Goal: Information Seeking & Learning: Check status

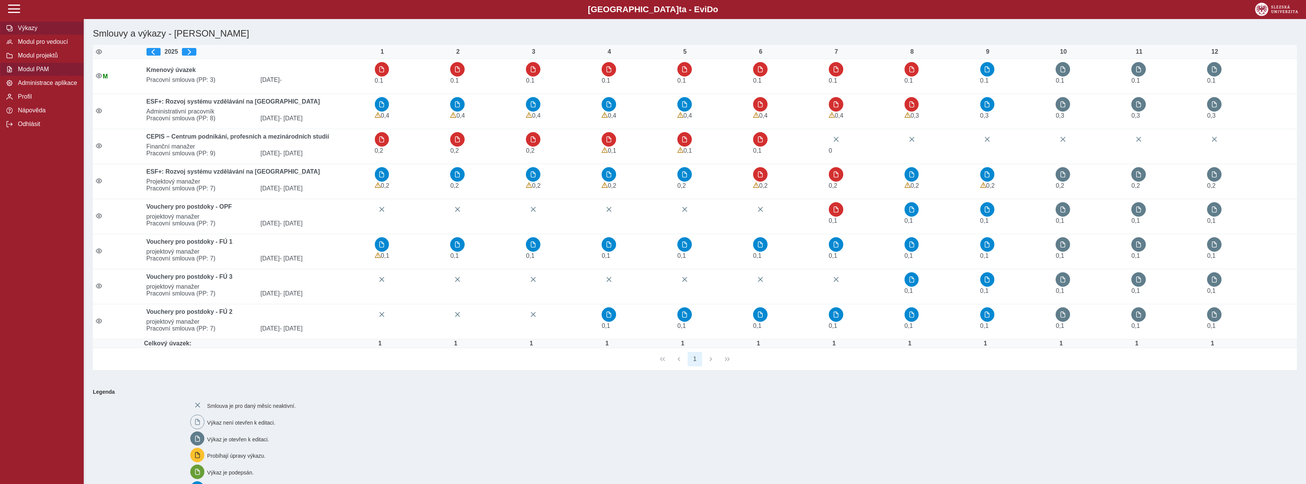
click at [24, 73] on span "Modul PAM" at bounding box center [47, 69] width 62 height 7
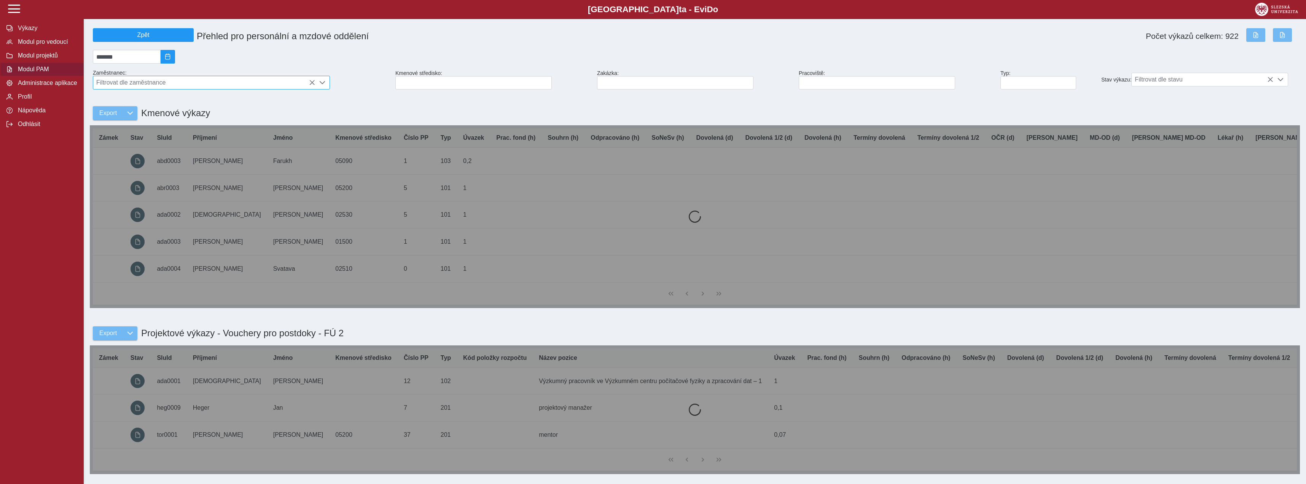
click at [188, 81] on span "Filtrovat dle zaměstnance" at bounding box center [204, 82] width 222 height 13
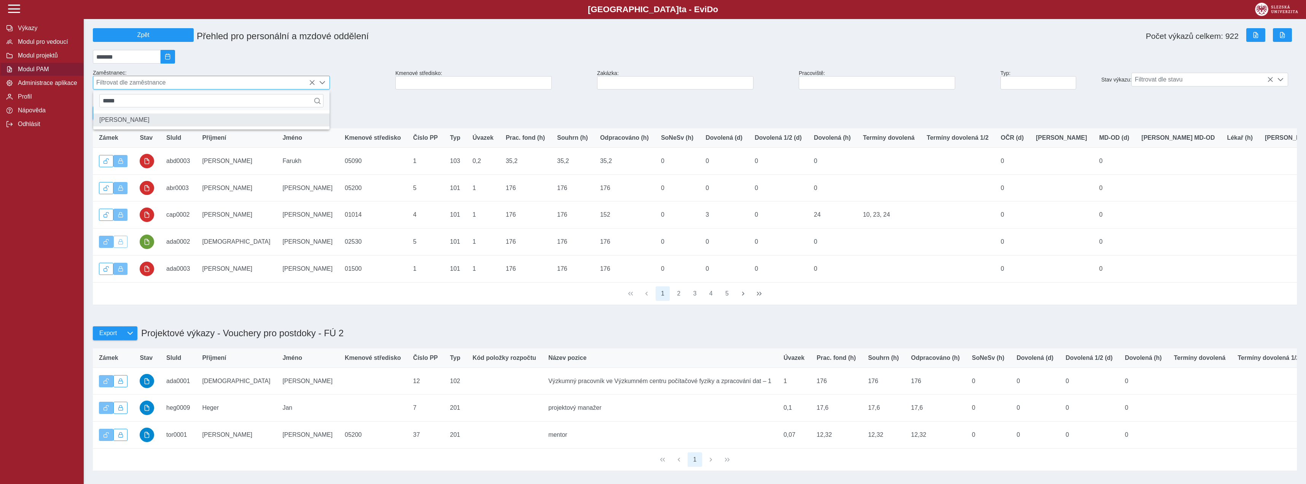
type input "*****"
click at [161, 124] on li "Mgr. Veronika Kurečková" at bounding box center [211, 119] width 236 height 13
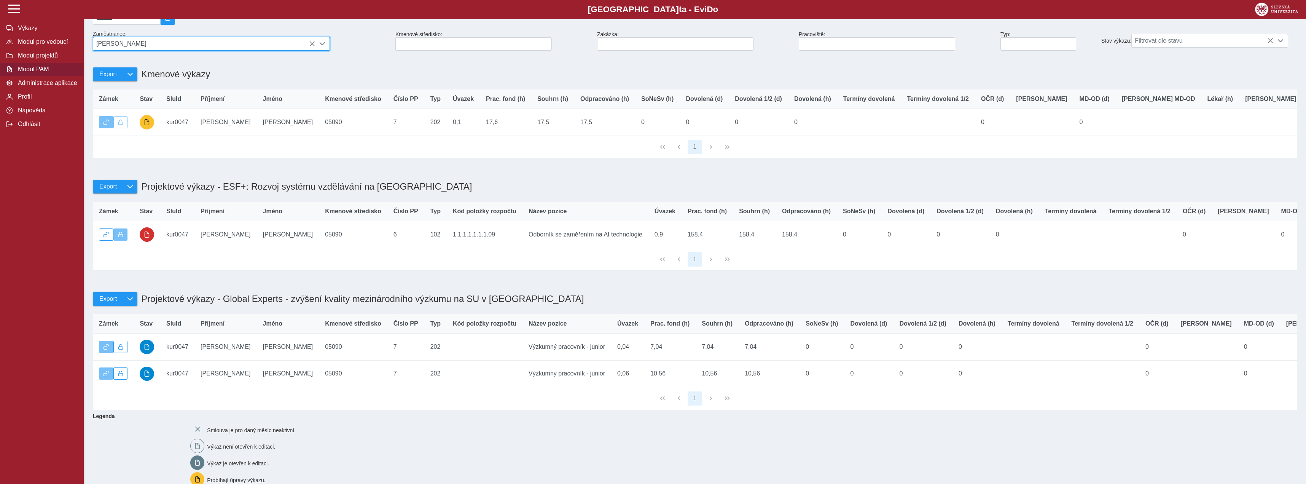
scroll to position [0, 0]
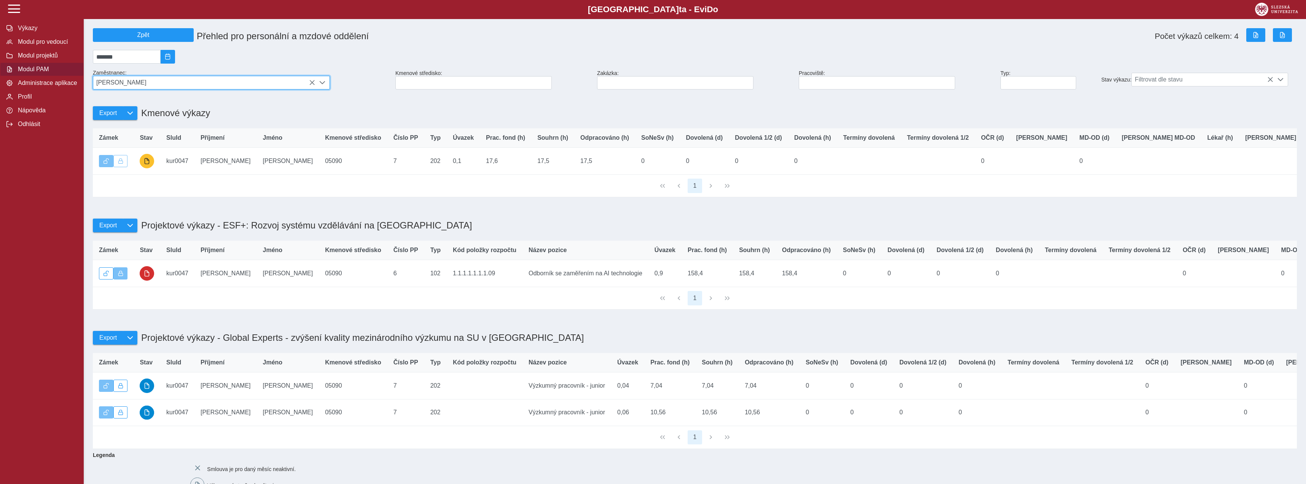
click at [311, 86] on icon at bounding box center [312, 83] width 6 height 6
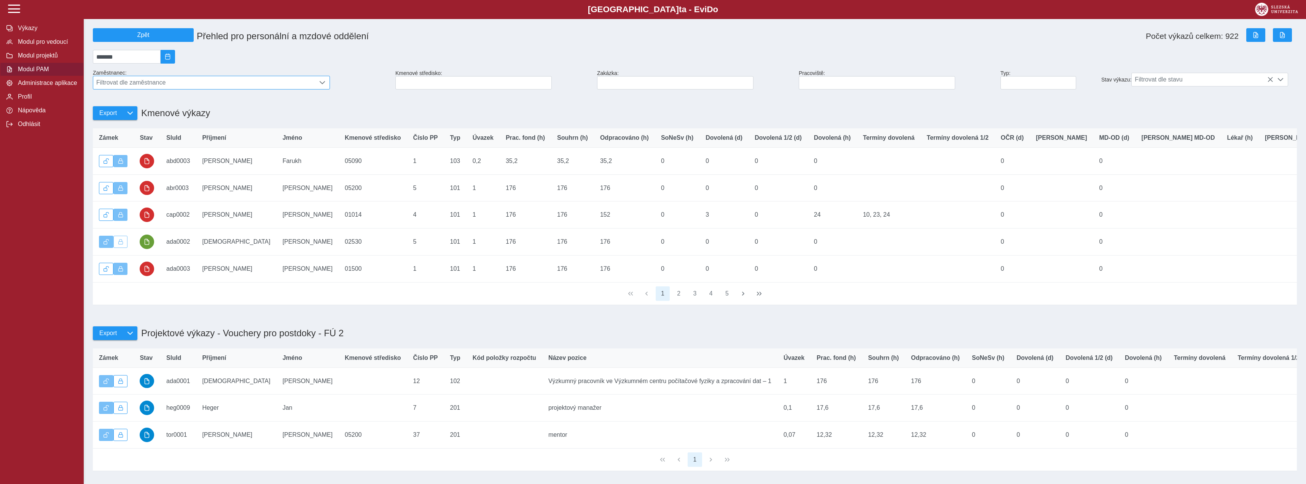
click at [447, 92] on div "Kmenové středisko:" at bounding box center [493, 79] width 202 height 25
click at [446, 89] on input at bounding box center [473, 82] width 156 height 13
click at [173, 83] on span "Filtrovat dle zaměstnance" at bounding box center [204, 82] width 222 height 13
type input "******"
click at [137, 122] on li "Mgr. Veronika Kurečková" at bounding box center [211, 119] width 236 height 13
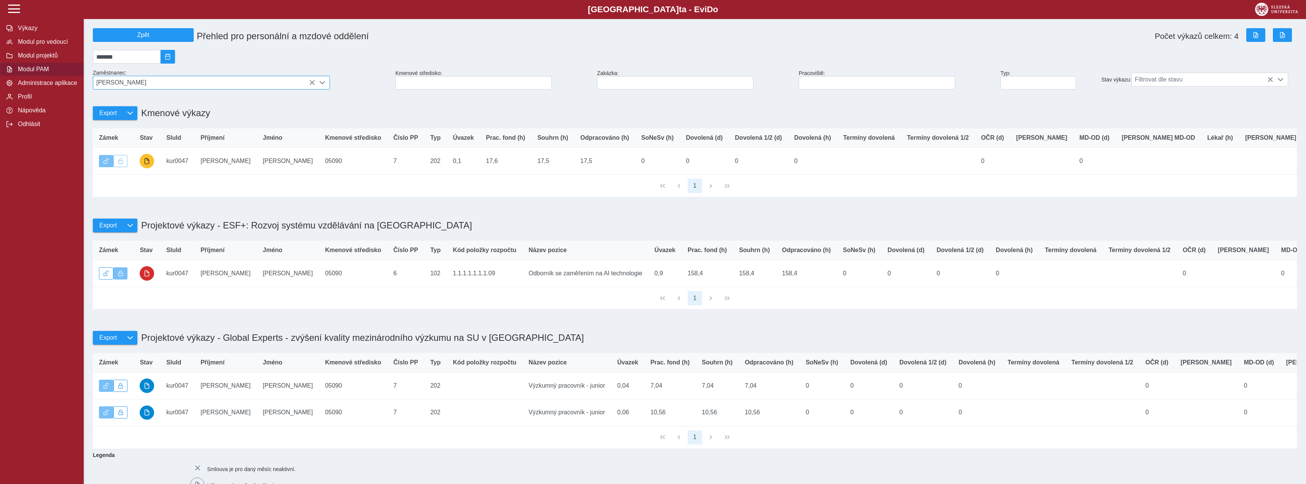
click at [309, 84] on icon at bounding box center [312, 83] width 6 height 6
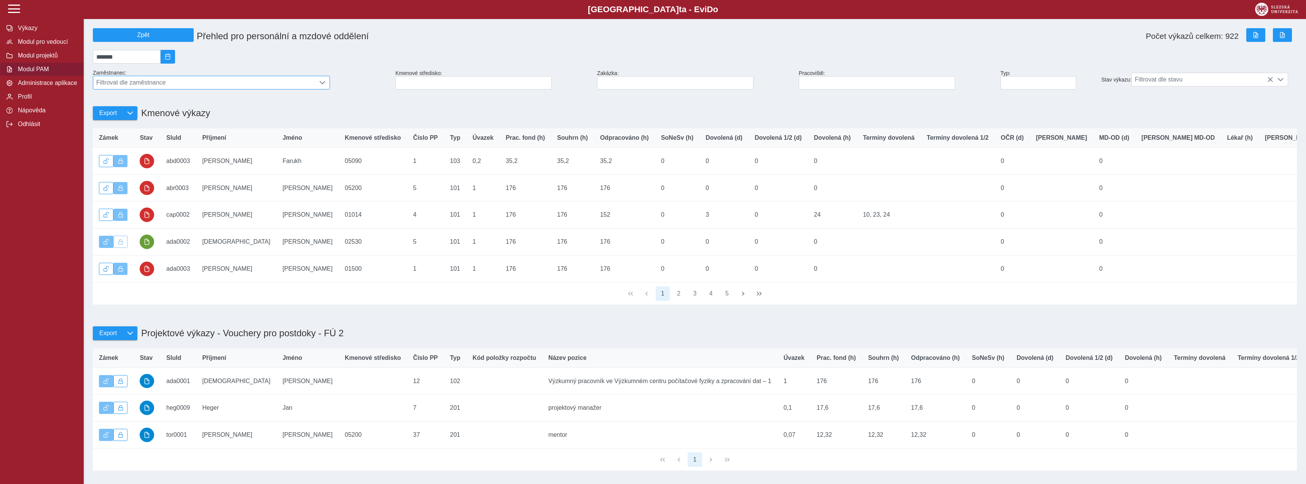
click at [311, 83] on span "Filtrovat dle zaměstnance" at bounding box center [204, 82] width 222 height 13
drag, startPoint x: 245, startPoint y: 104, endPoint x: -2, endPoint y: 116, distance: 246.4
click at [99, 107] on input "******" at bounding box center [211, 100] width 224 height 13
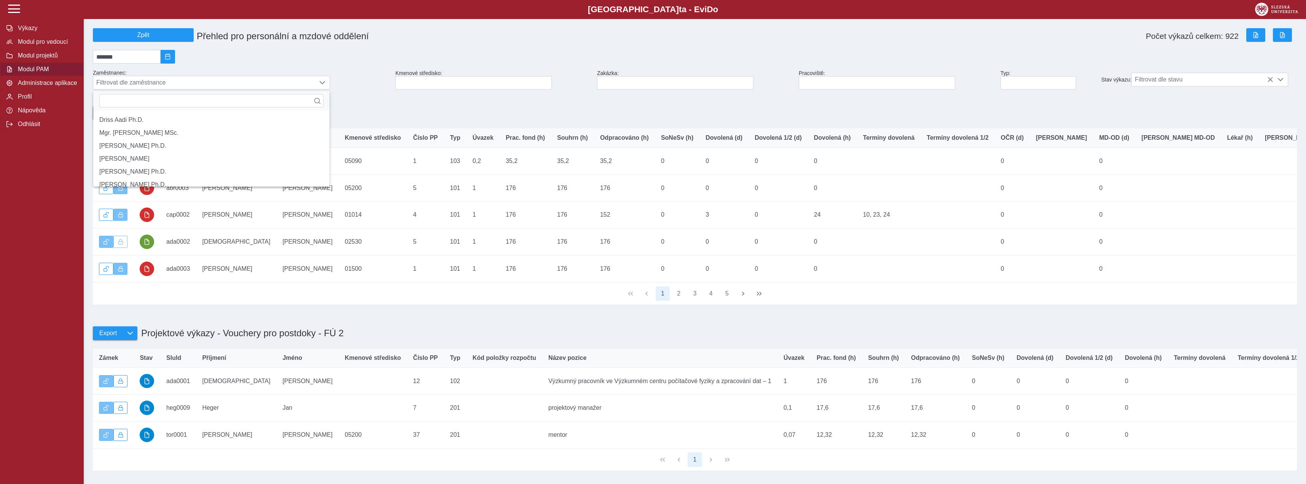
click at [453, 103] on div "Export Kmenové výkazy" at bounding box center [695, 108] width 1210 height 33
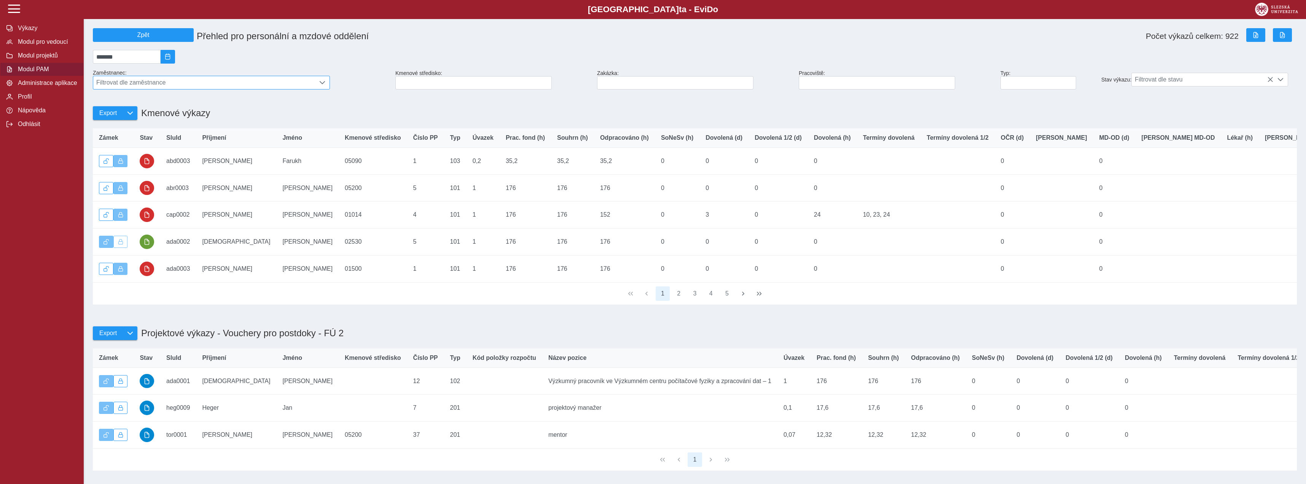
click at [278, 83] on span "Filtrovat dle zaměstnance" at bounding box center [204, 82] width 222 height 13
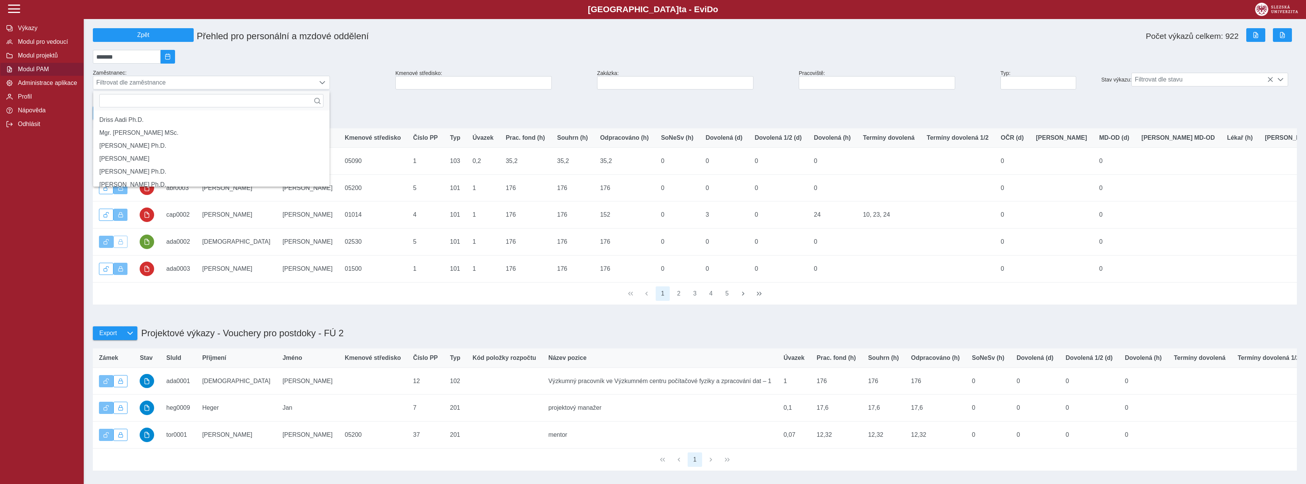
click at [389, 97] on div "Export Kmenové výkazy" at bounding box center [695, 108] width 1210 height 33
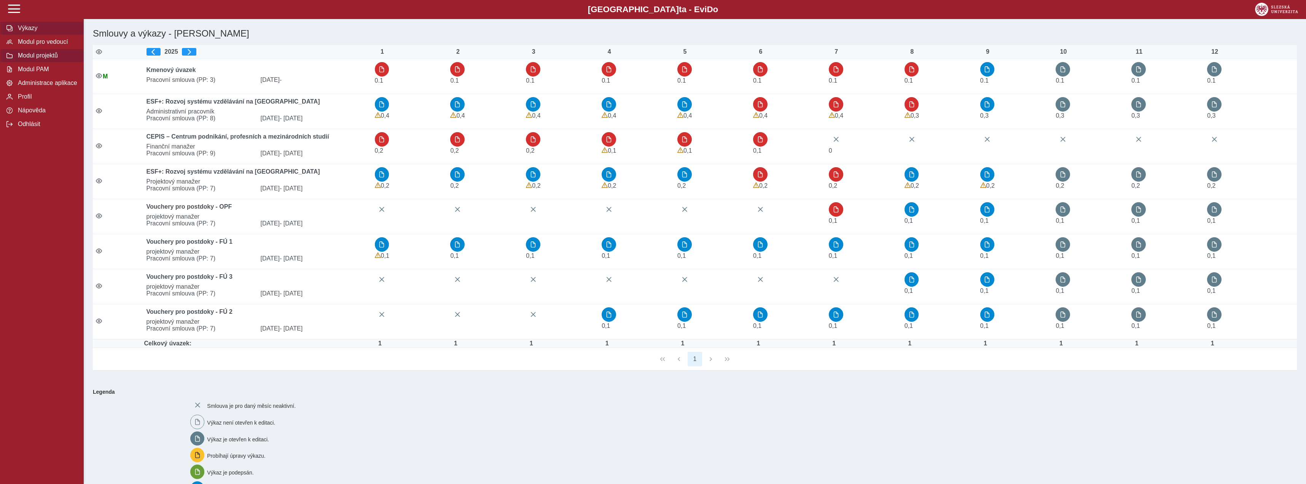
click at [65, 59] on span "Modul projektů" at bounding box center [47, 55] width 62 height 7
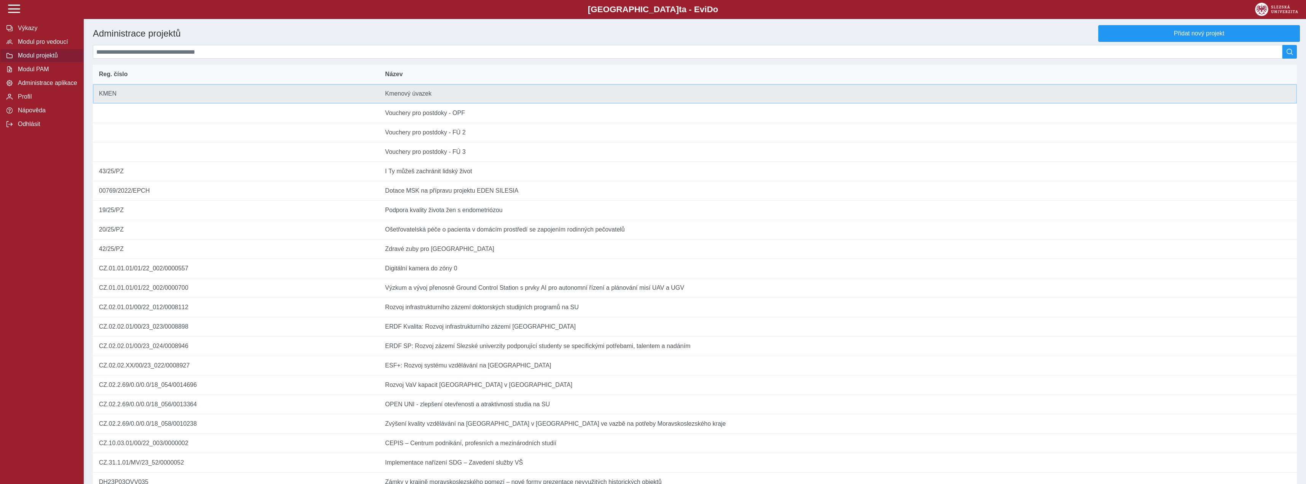
click at [592, 99] on td "Název Kmenový úvazek" at bounding box center [838, 93] width 918 height 19
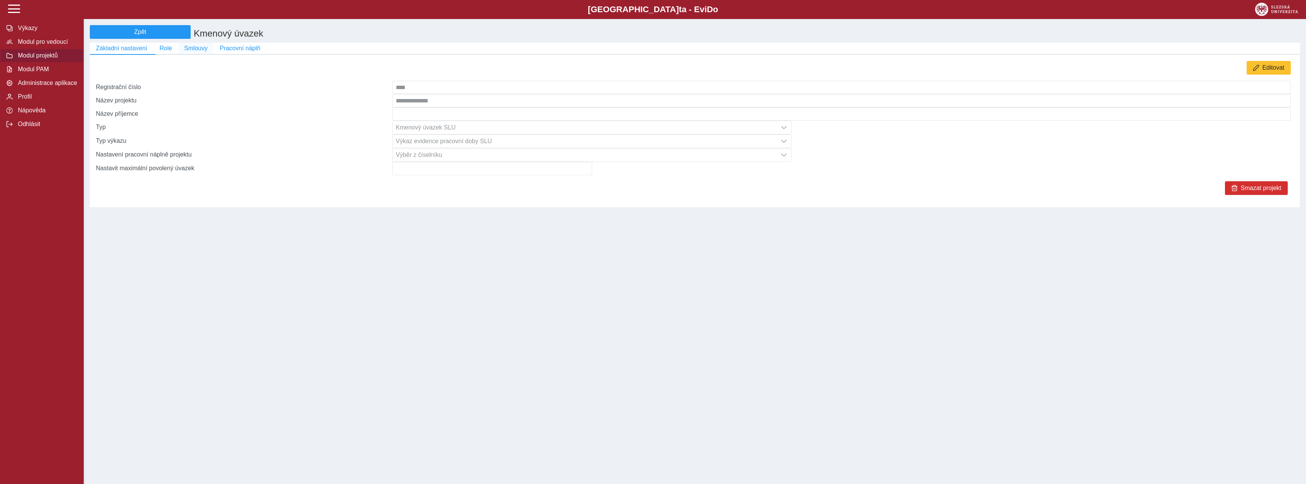
click at [193, 50] on span "Smlouvy" at bounding box center [195, 48] width 23 height 7
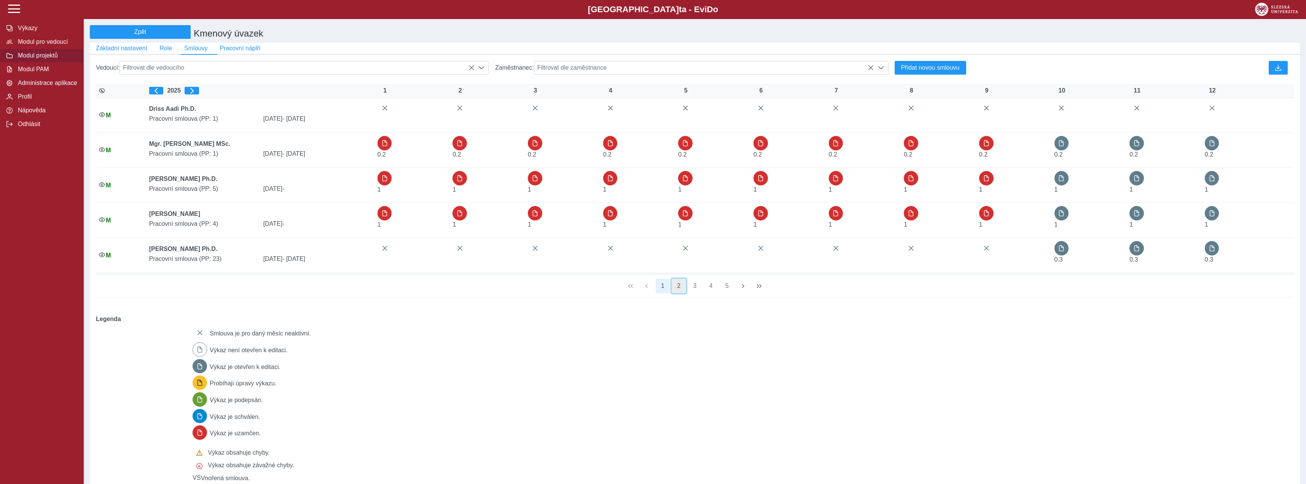
click at [678, 291] on button "2" at bounding box center [678, 285] width 14 height 14
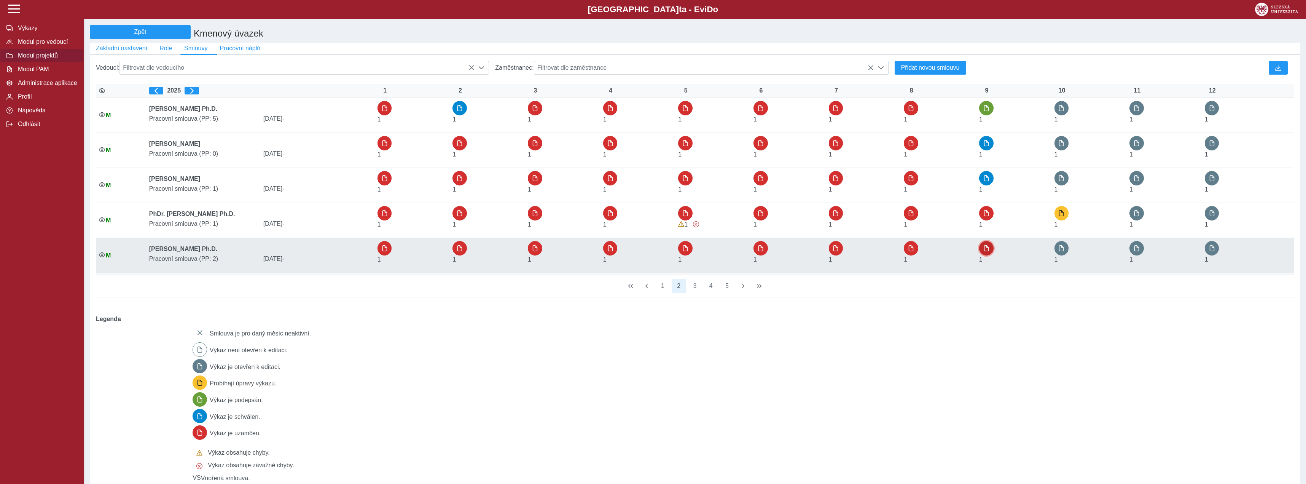
click at [989, 251] on span "button" at bounding box center [986, 248] width 6 height 6
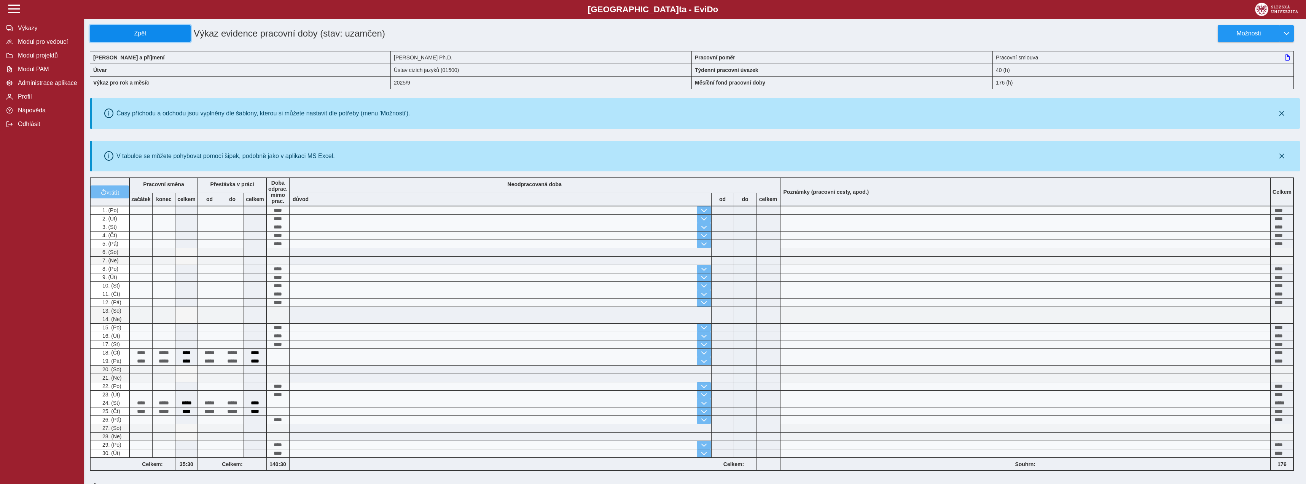
click at [160, 32] on span "Zpět" at bounding box center [140, 33] width 94 height 7
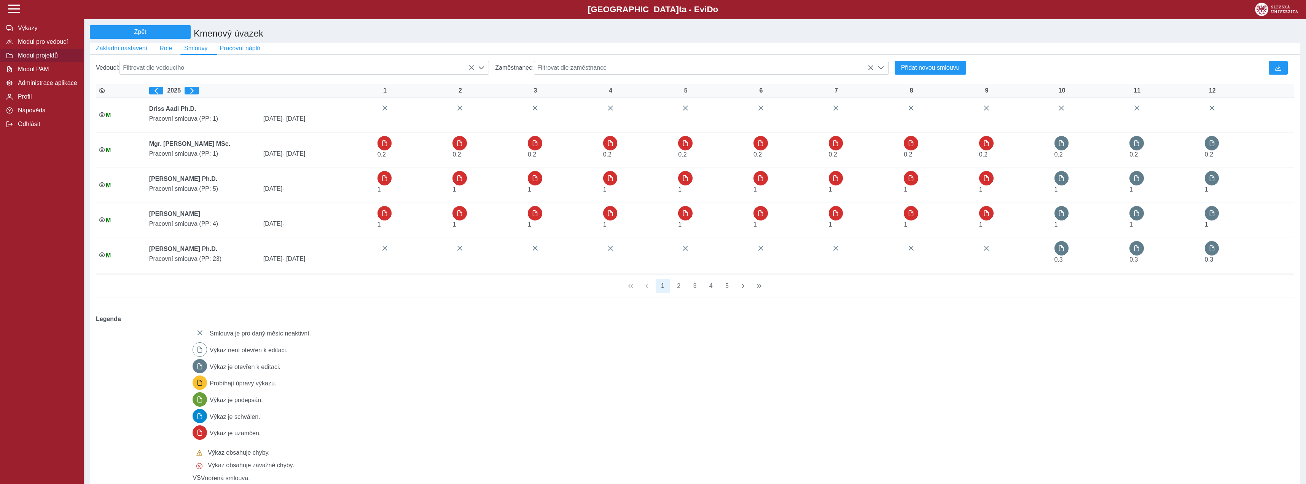
click at [988, 214] on span "button" at bounding box center [986, 213] width 6 height 6
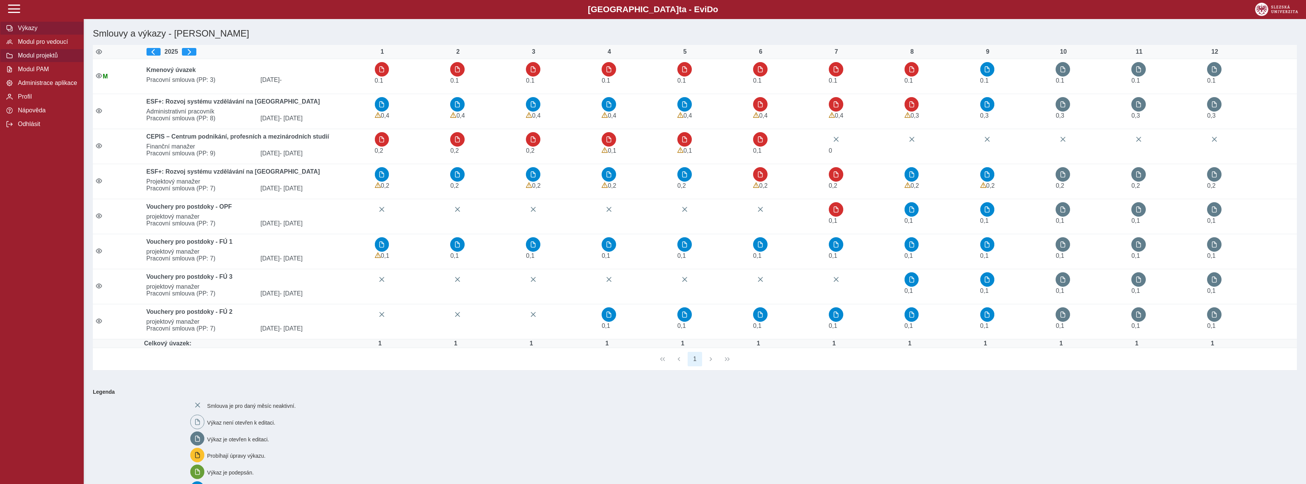
click at [71, 59] on span "Modul projektů" at bounding box center [47, 55] width 62 height 7
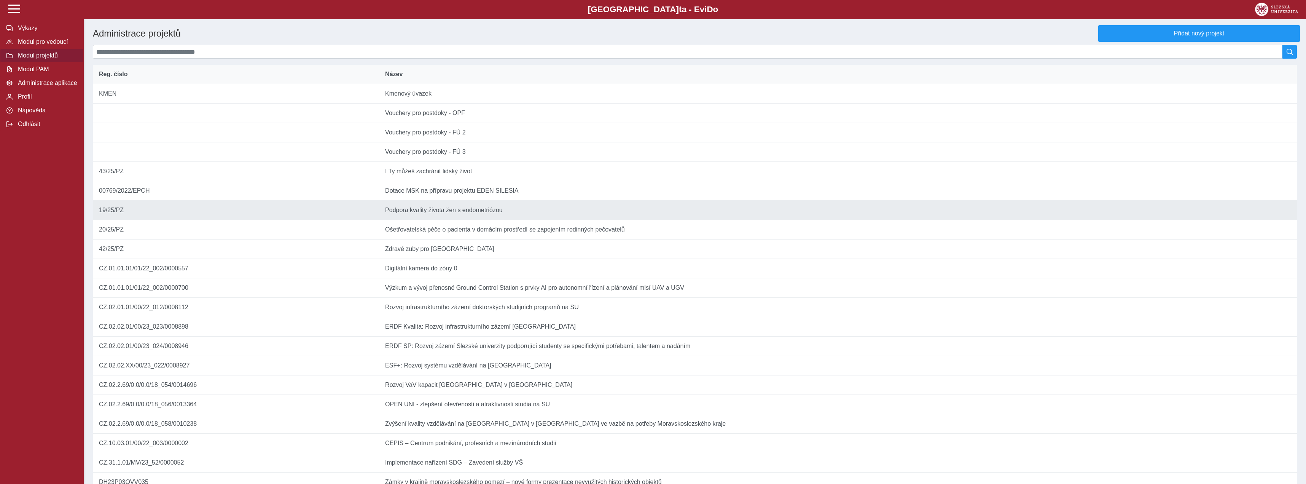
scroll to position [211, 0]
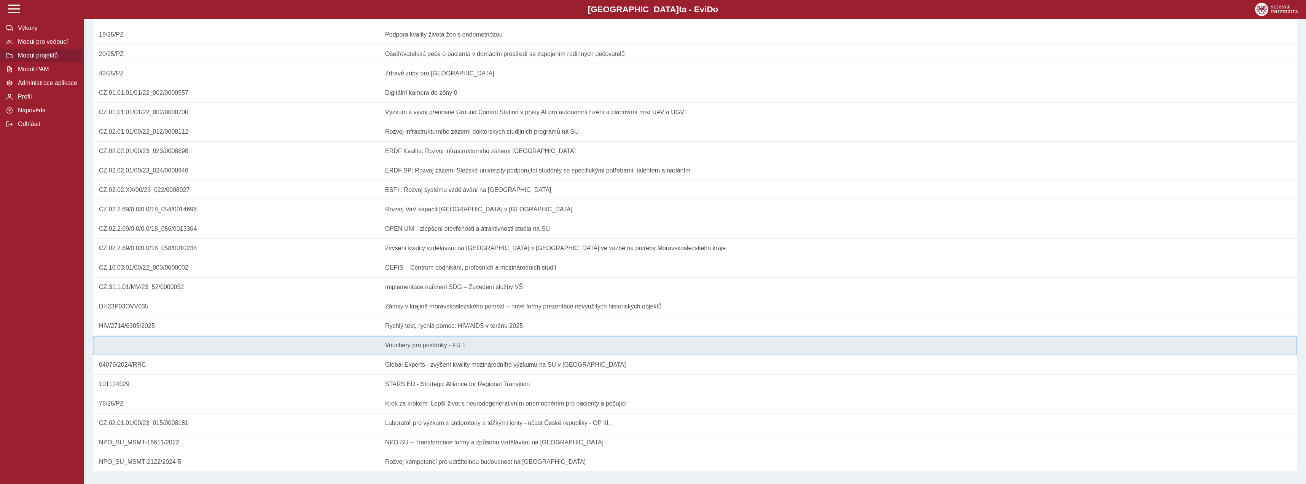
click at [437, 336] on td "Název Vouchery pro postdoky - FÚ 1" at bounding box center [838, 345] width 918 height 19
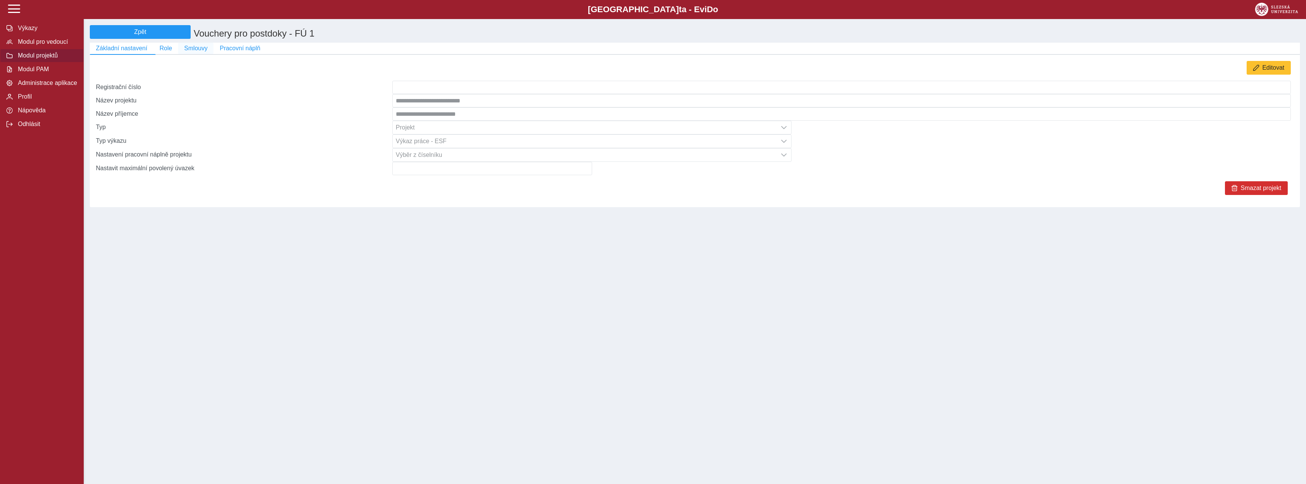
click at [194, 48] on span "Smlouvy" at bounding box center [195, 48] width 23 height 7
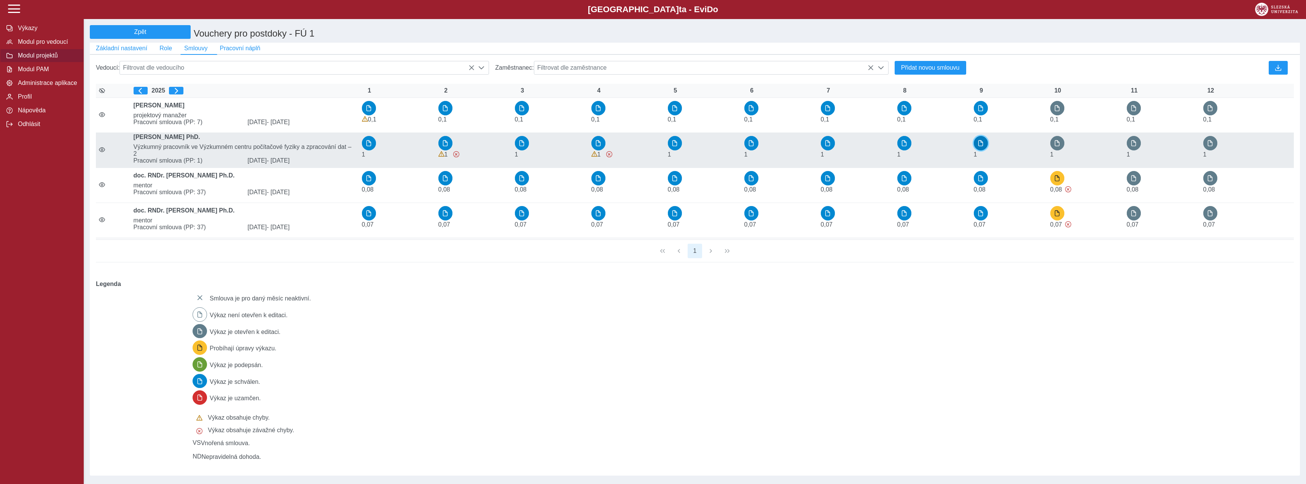
click at [981, 146] on span "button" at bounding box center [980, 143] width 6 height 6
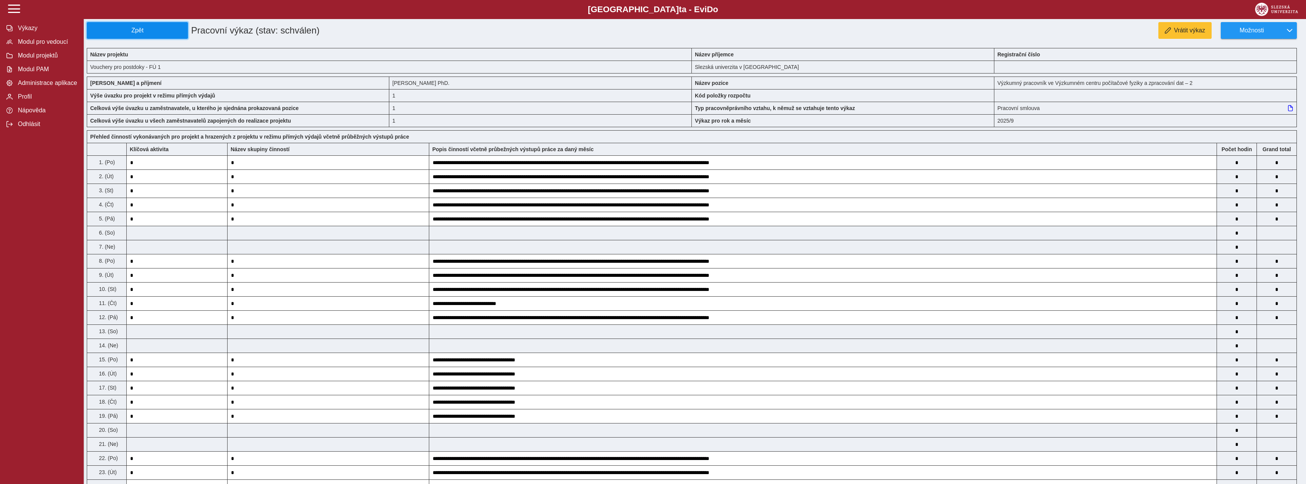
click at [163, 32] on span "Zpět" at bounding box center [137, 30] width 94 height 7
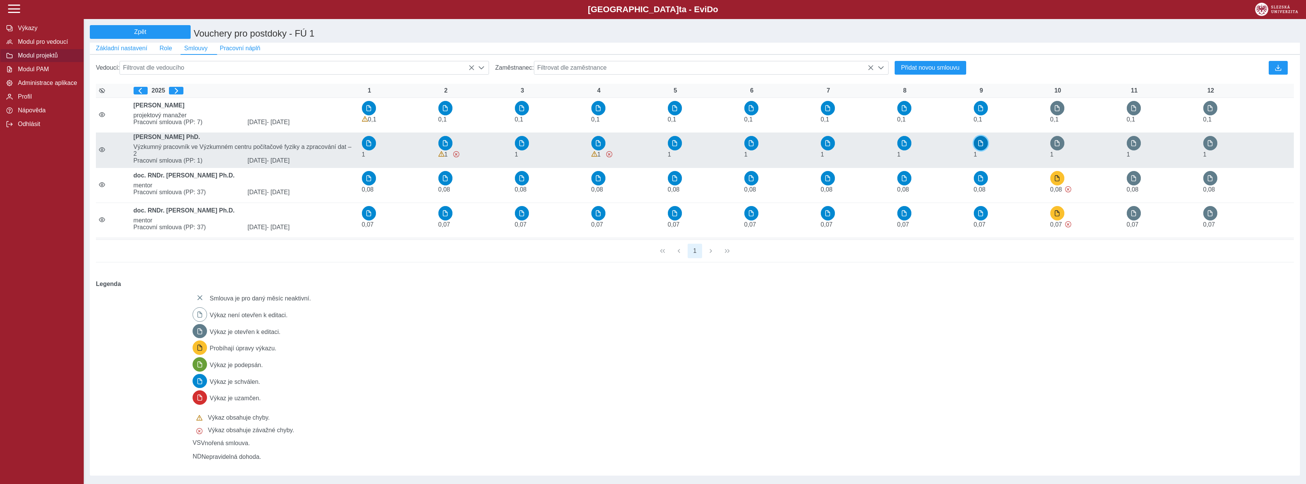
click at [980, 145] on span "button" at bounding box center [980, 143] width 6 height 6
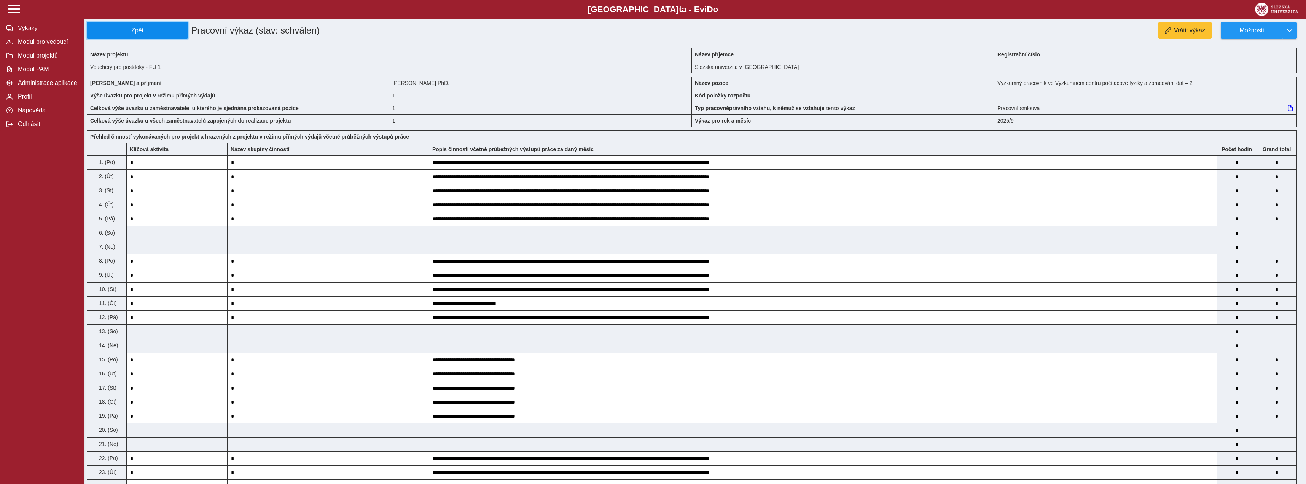
click at [161, 35] on button "Zpět" at bounding box center [137, 30] width 101 height 17
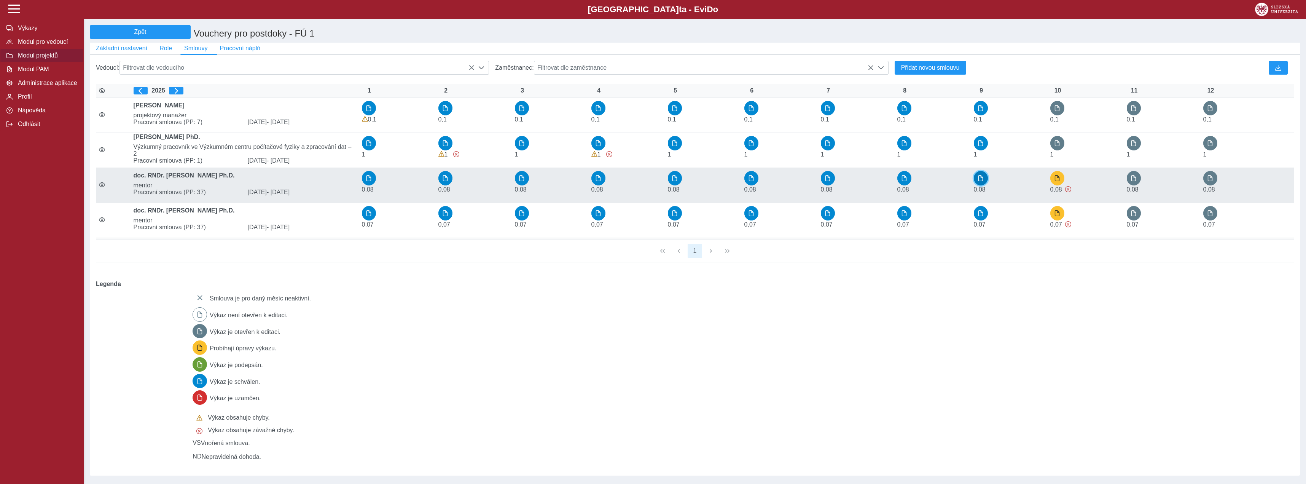
click at [982, 181] on span "button" at bounding box center [980, 178] width 6 height 6
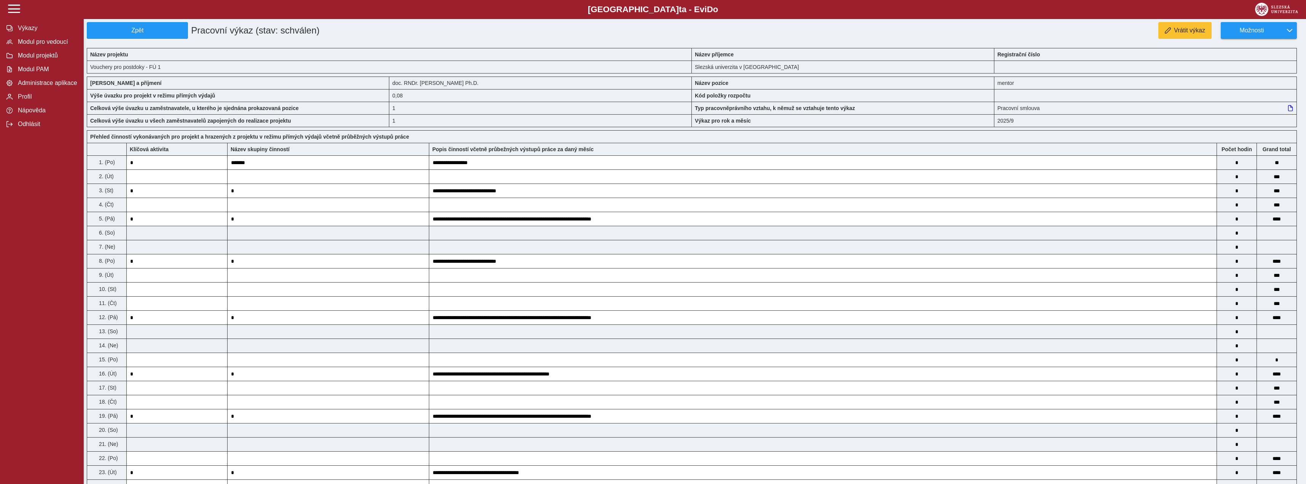
click at [172, 39] on div "**********" at bounding box center [695, 471] width 1216 height 898
click at [171, 34] on span "Zpět" at bounding box center [137, 30] width 94 height 7
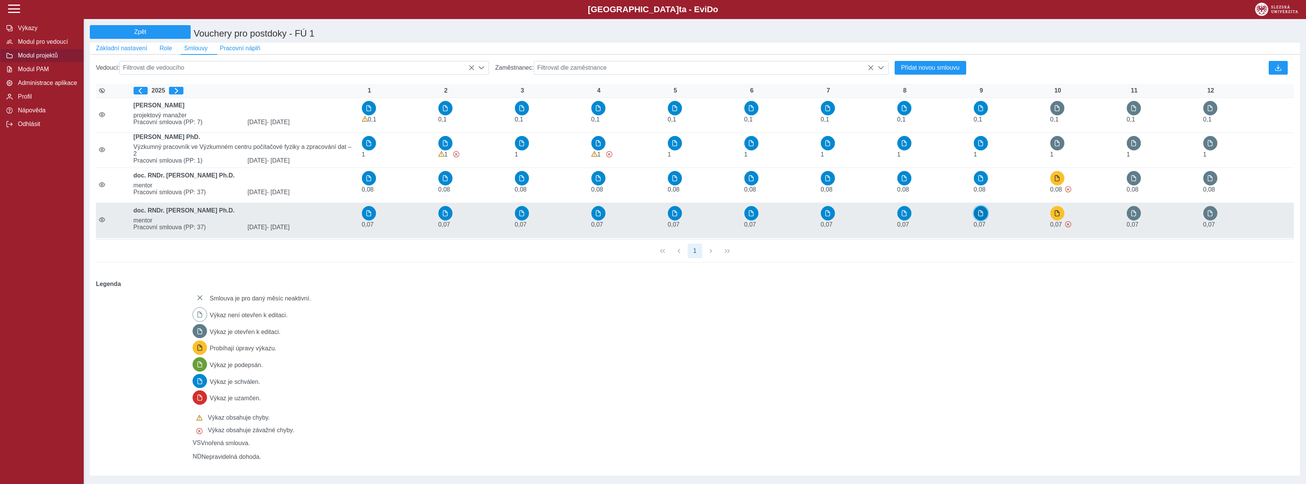
click at [977, 218] on button "button" at bounding box center [981, 213] width 14 height 14
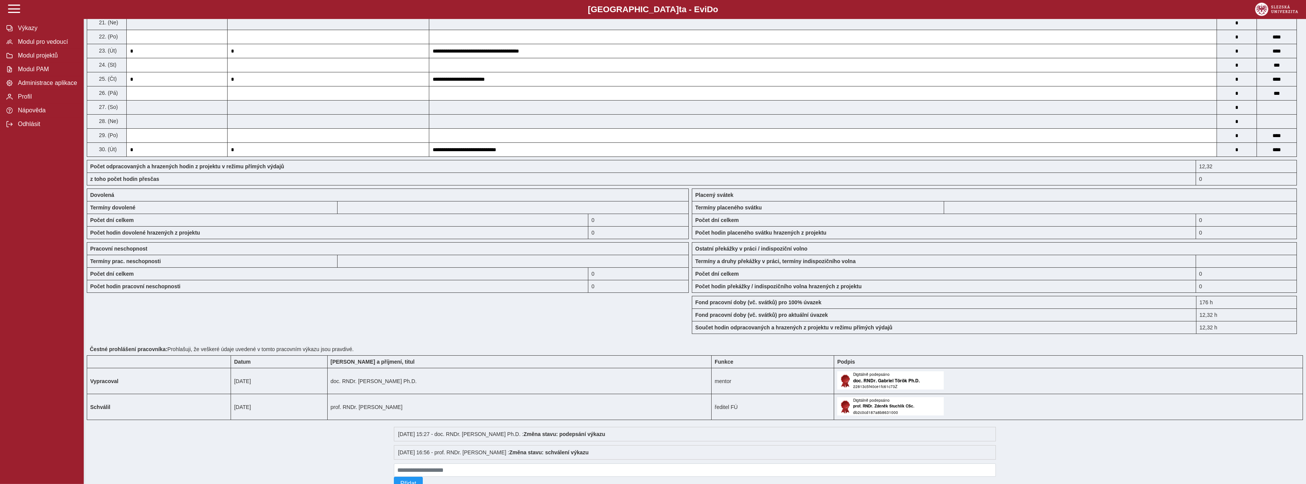
scroll to position [458, 0]
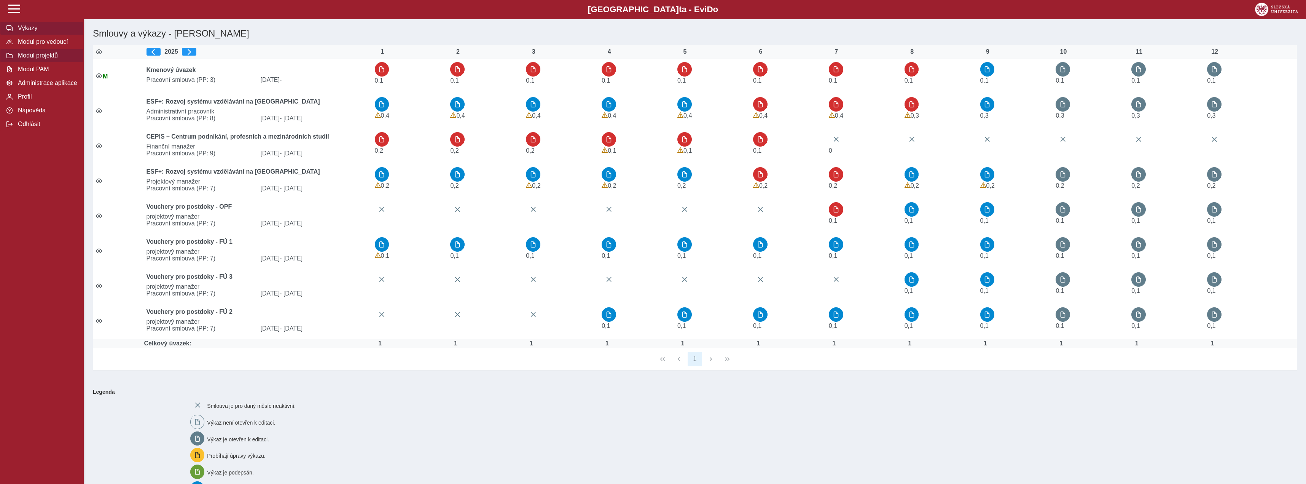
click at [36, 62] on button "Modul projektů" at bounding box center [42, 56] width 84 height 14
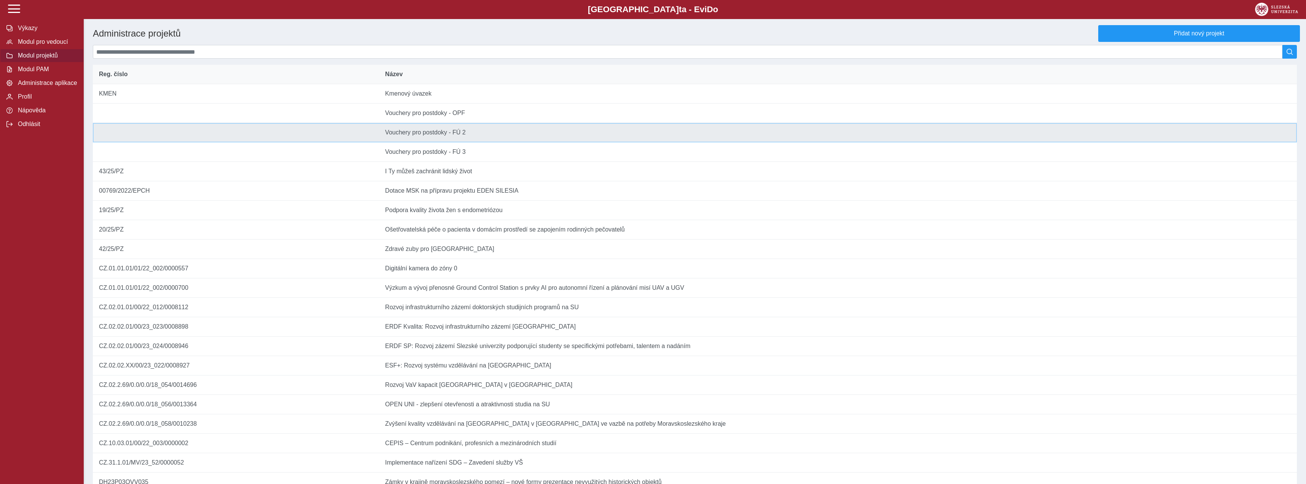
click at [458, 137] on td "Název Vouchery pro postdoky - FÚ 2" at bounding box center [838, 132] width 918 height 19
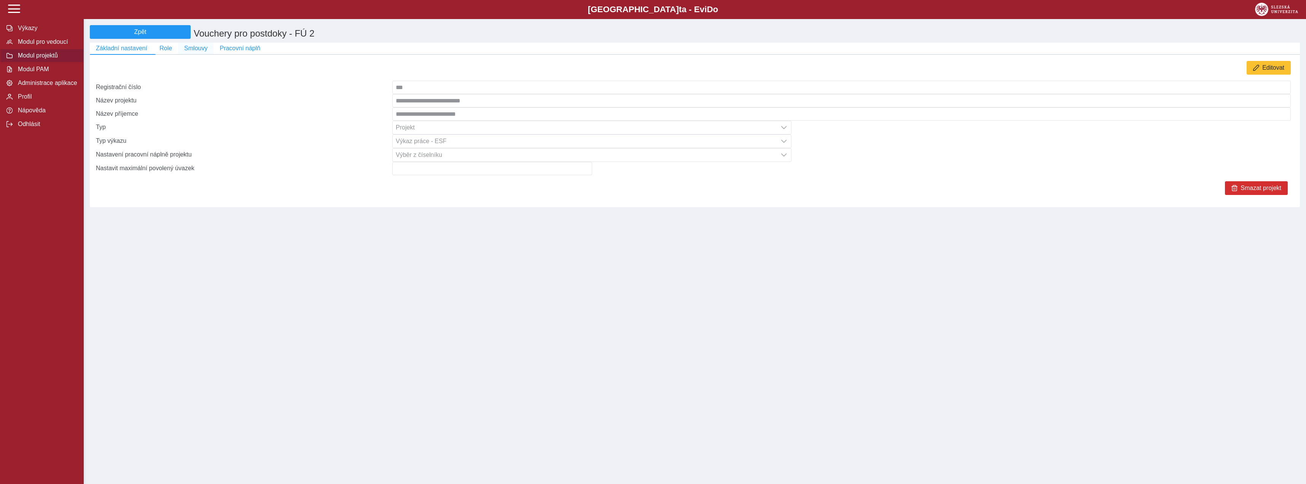
click at [182, 45] on button "Smlouvy" at bounding box center [195, 48] width 35 height 11
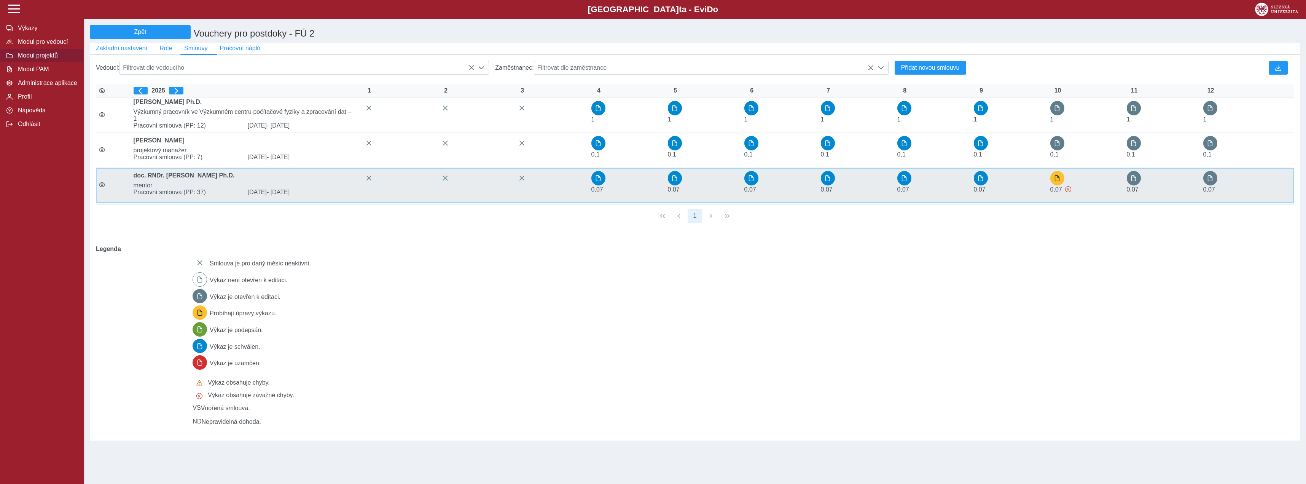
click at [977, 188] on div "0,07" at bounding box center [984, 185] width 21 height 29
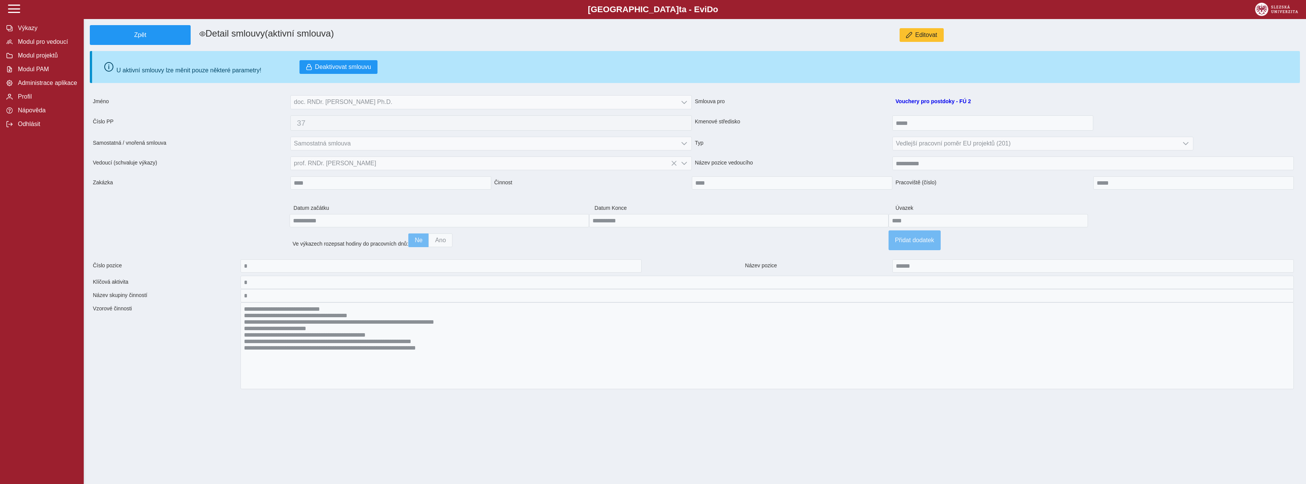
click at [154, 33] on span "Zpět" at bounding box center [140, 35] width 94 height 7
click at [272, 35] on span "(aktivní smlouva)" at bounding box center [299, 33] width 69 height 10
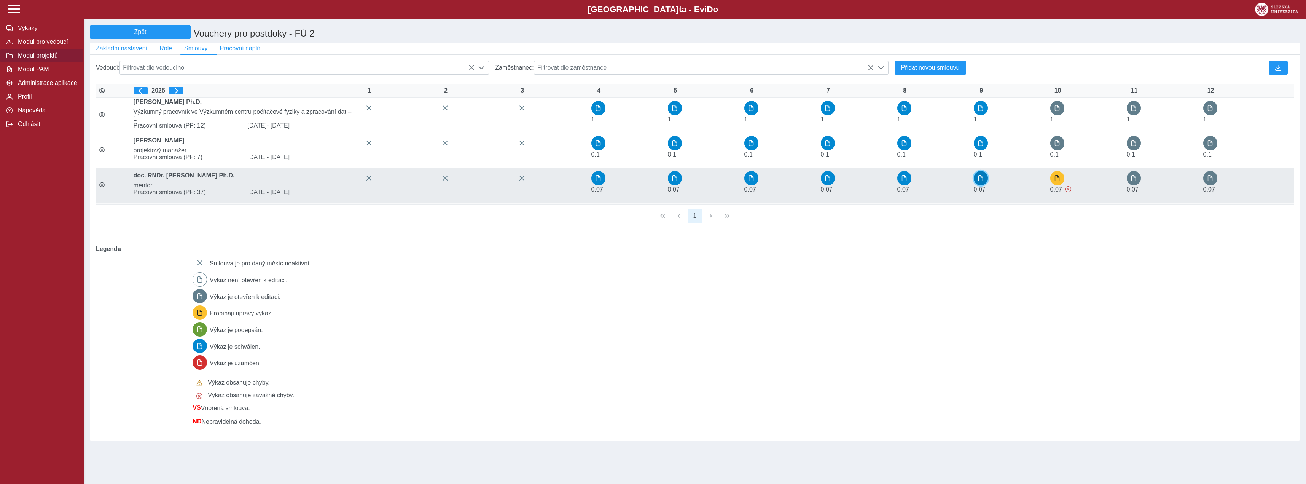
click at [976, 185] on button "button" at bounding box center [981, 178] width 14 height 14
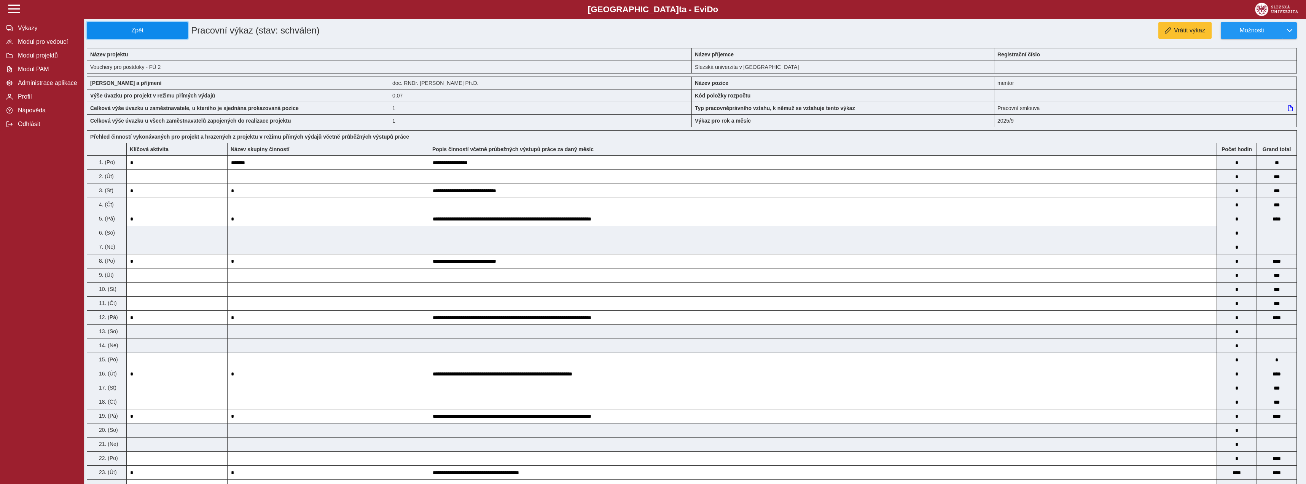
click at [162, 33] on span "Zpět" at bounding box center [137, 30] width 94 height 7
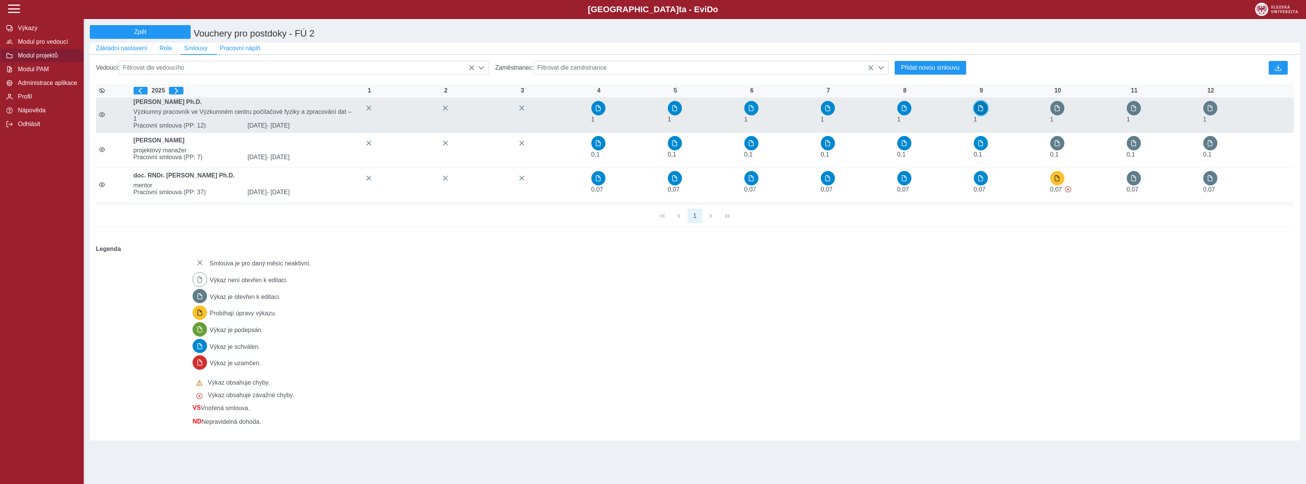
click at [986, 109] on button "button" at bounding box center [981, 108] width 14 height 14
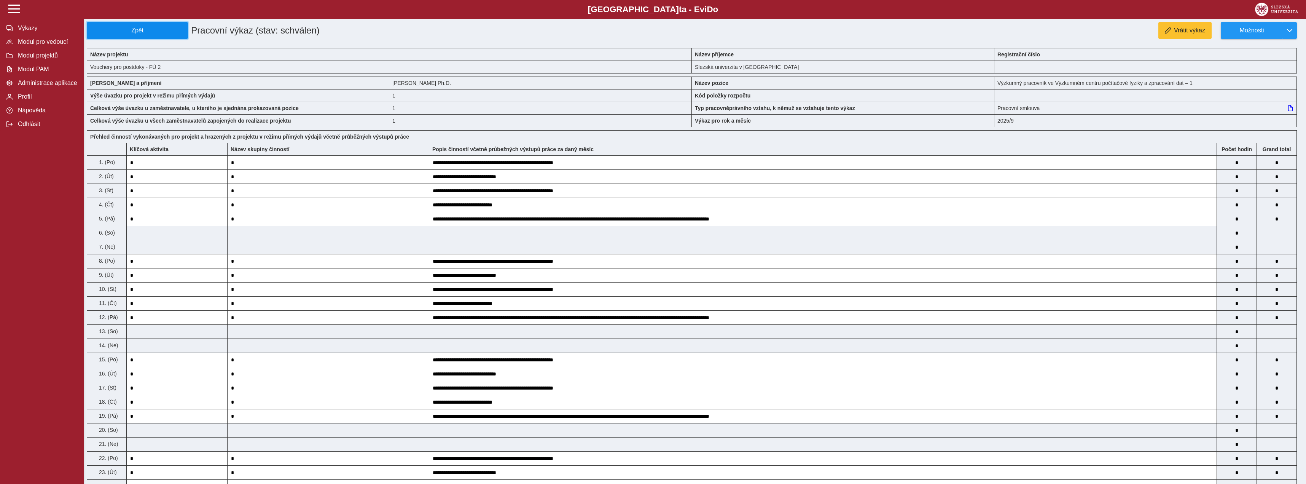
click at [112, 35] on button "Zpět" at bounding box center [137, 30] width 101 height 17
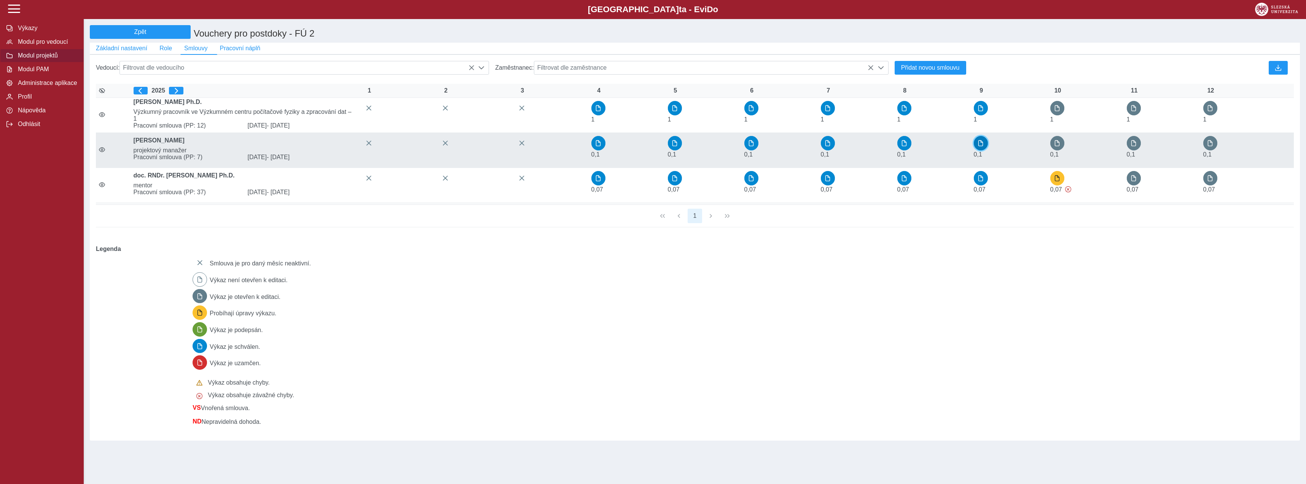
click at [977, 148] on button "button" at bounding box center [981, 143] width 14 height 14
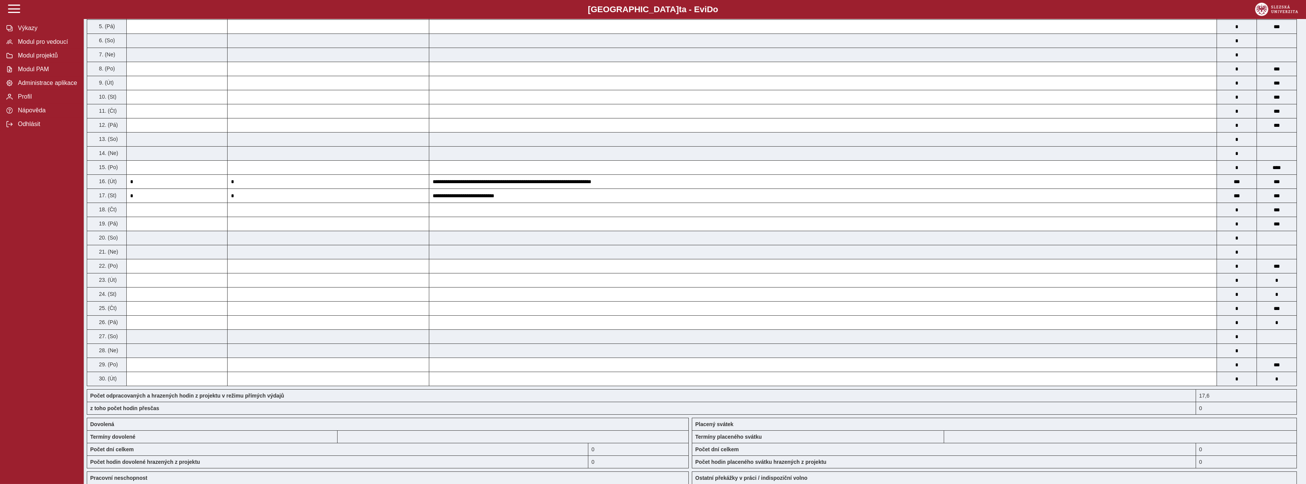
scroll to position [148, 0]
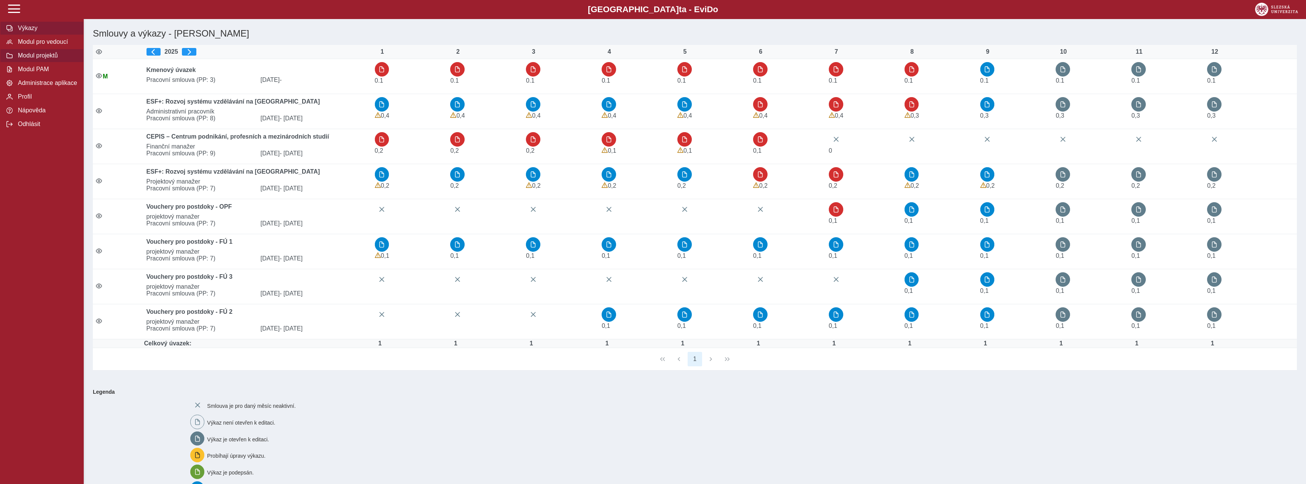
click at [49, 59] on span "Modul projektů" at bounding box center [47, 55] width 62 height 7
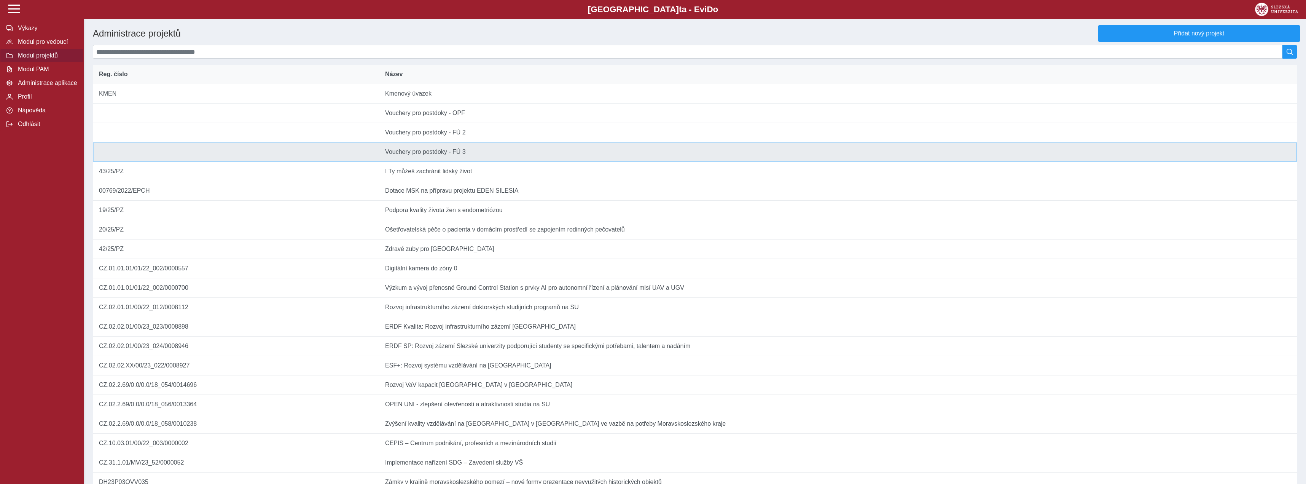
click at [471, 158] on td "Název Vouchery pro postdoky - FÚ 3" at bounding box center [838, 151] width 918 height 19
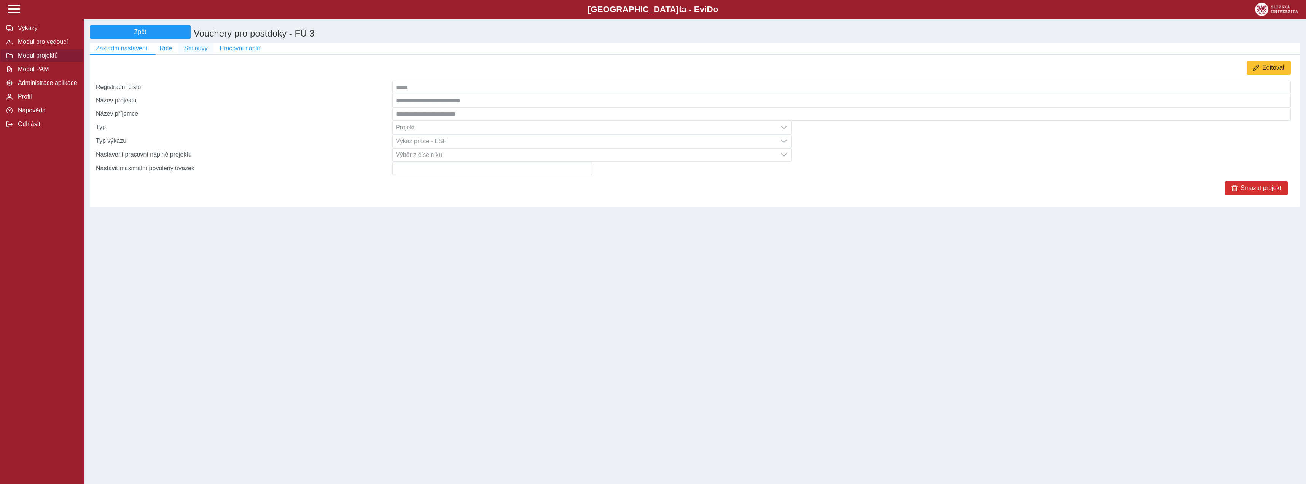
click at [207, 50] on button "Smlouvy" at bounding box center [195, 48] width 35 height 11
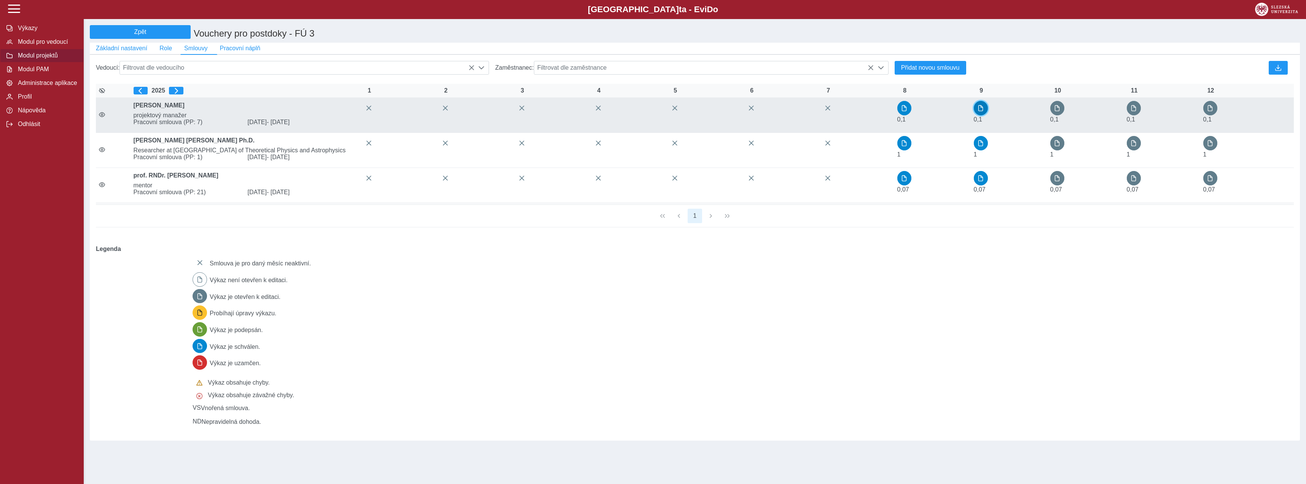
click at [982, 111] on span "button" at bounding box center [980, 108] width 6 height 6
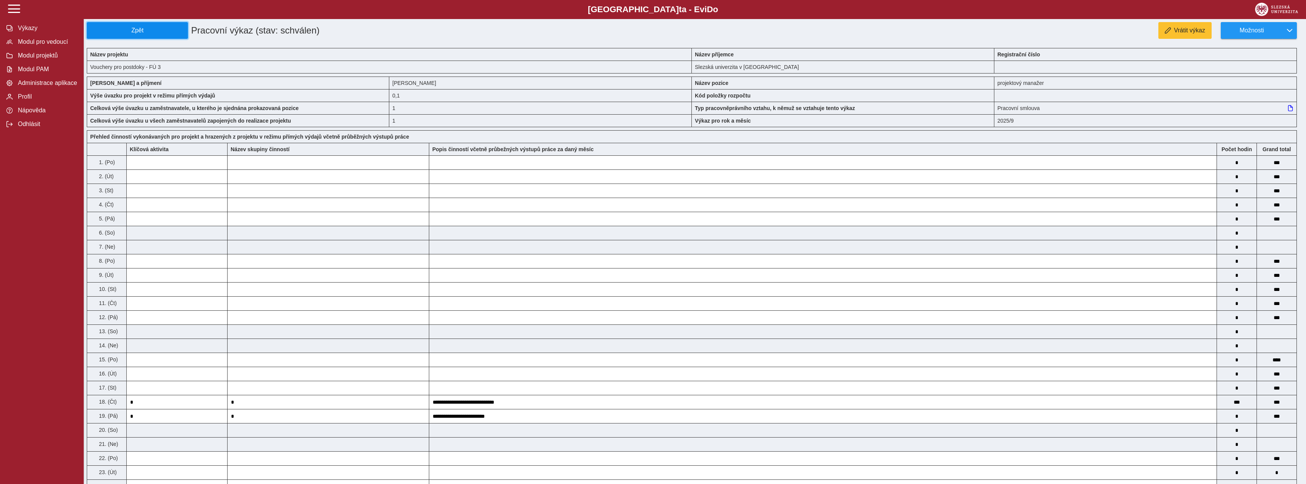
click at [175, 30] on span "Zpět" at bounding box center [137, 30] width 94 height 7
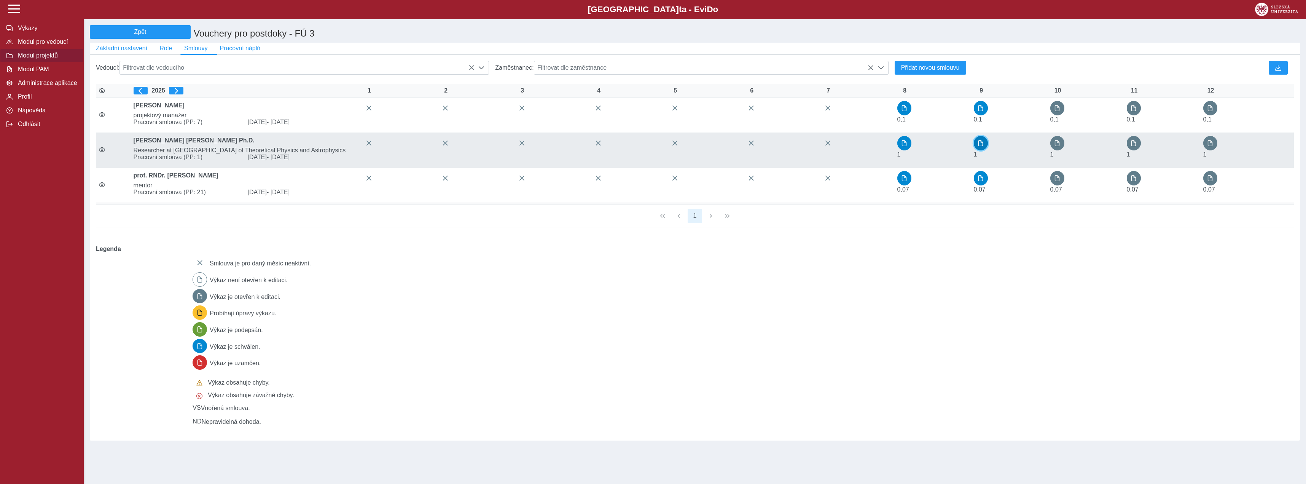
click at [980, 145] on span "button" at bounding box center [980, 143] width 6 height 6
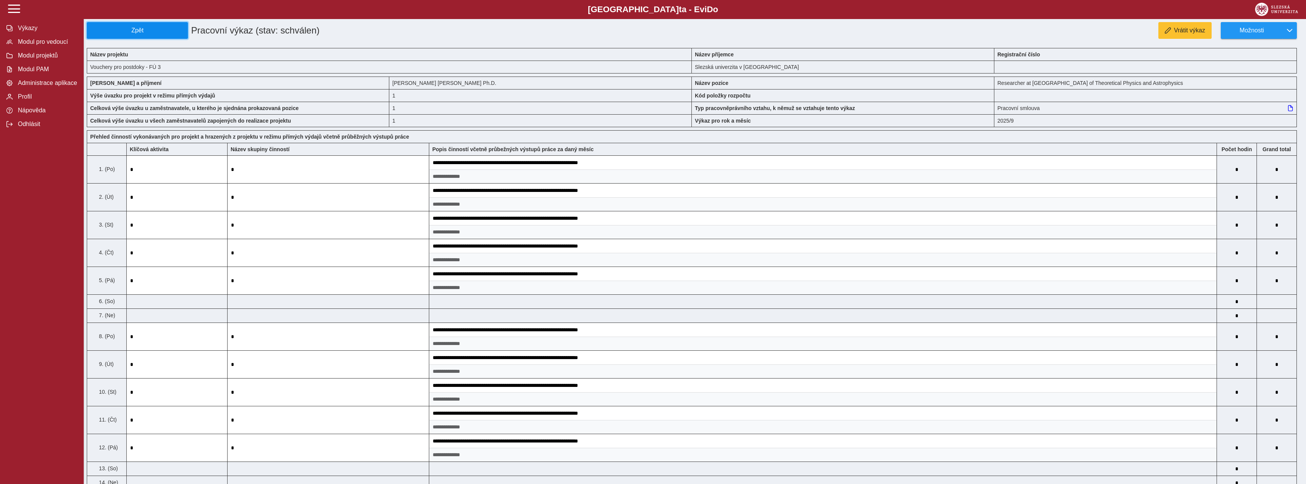
click at [154, 33] on span "Zpět" at bounding box center [137, 30] width 94 height 7
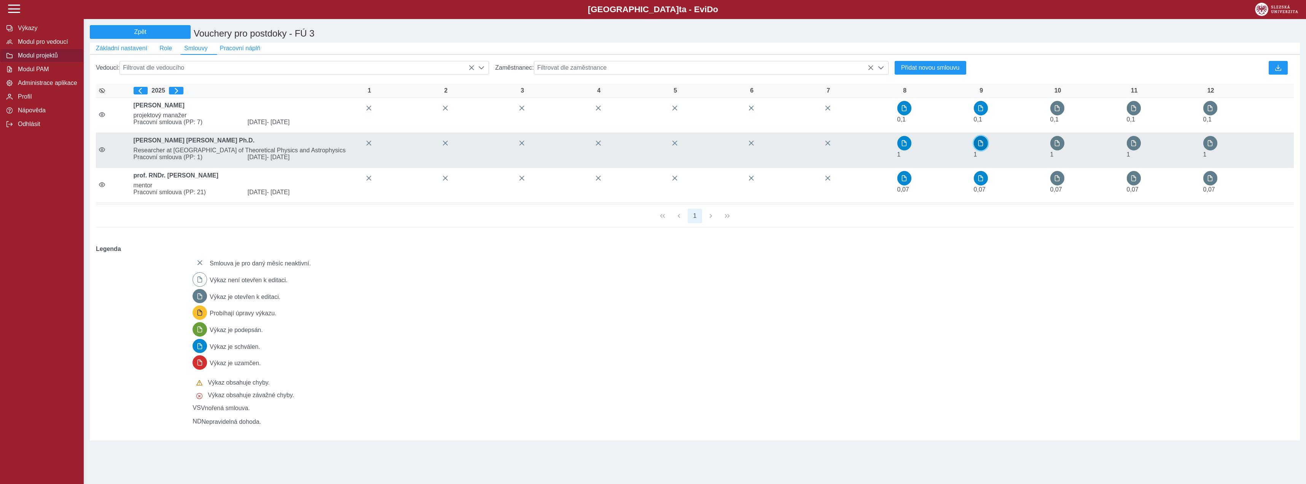
click at [983, 146] on span "button" at bounding box center [980, 143] width 6 height 6
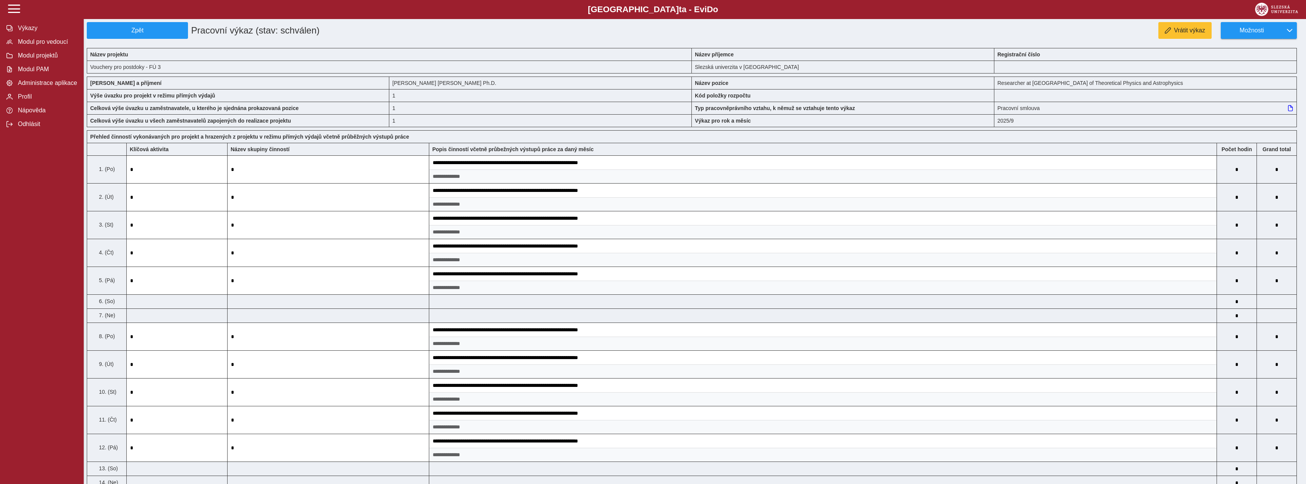
click at [171, 32] on span "Zpět" at bounding box center [137, 30] width 94 height 7
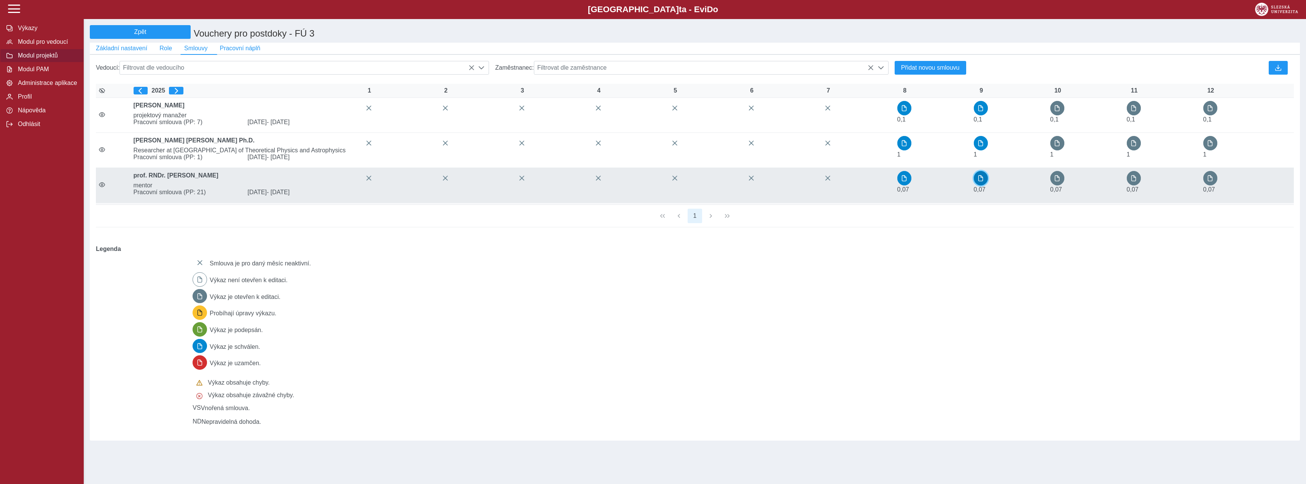
click at [977, 181] on button "button" at bounding box center [981, 178] width 14 height 14
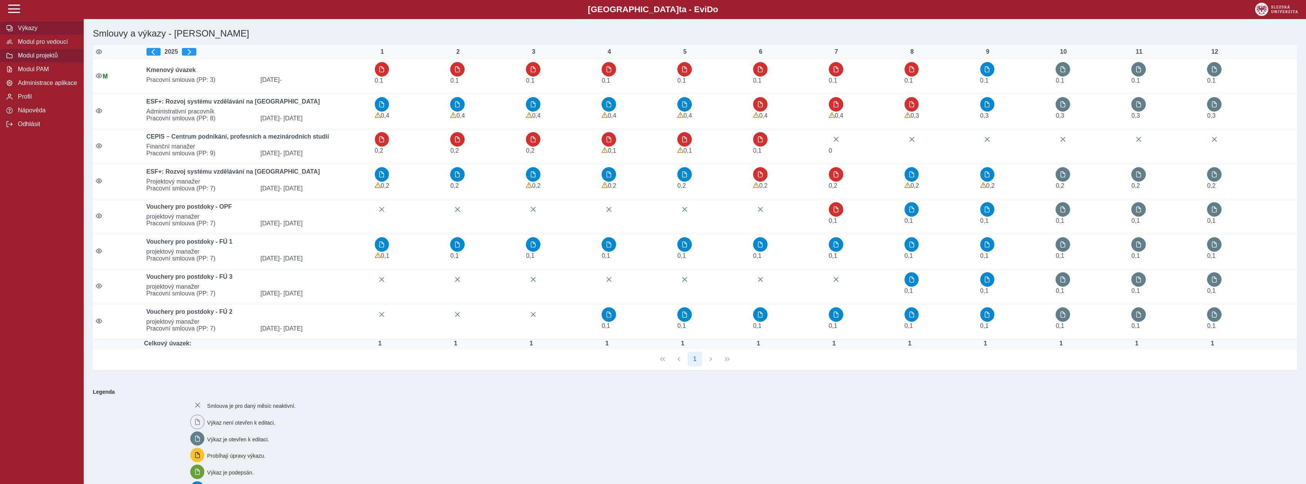
click at [53, 59] on span "Modul projektů" at bounding box center [47, 55] width 62 height 7
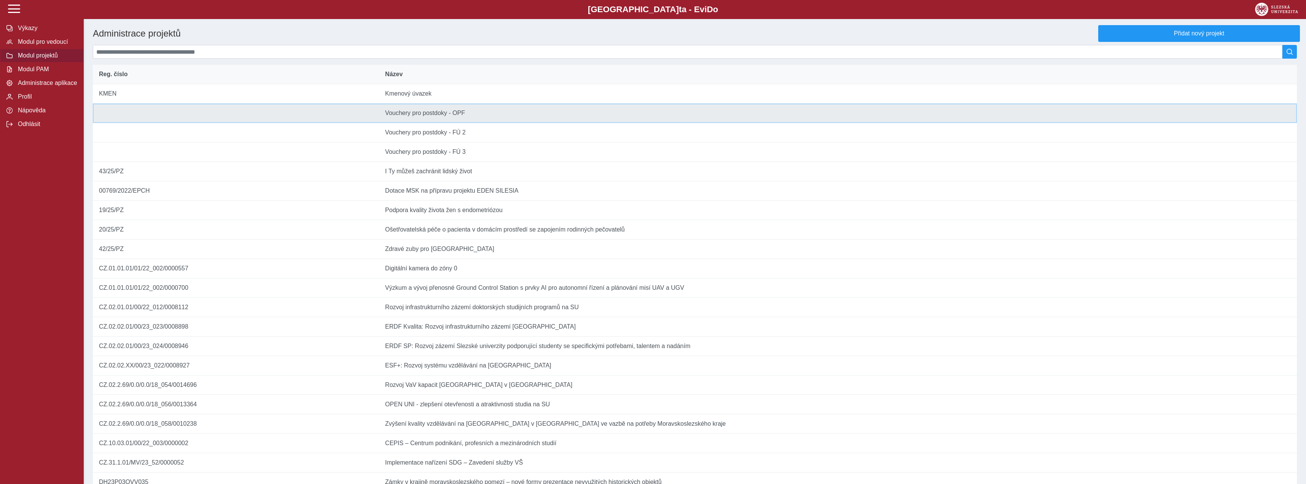
click at [418, 123] on td "Název Vouchery pro postdoky - OPF" at bounding box center [838, 112] width 918 height 19
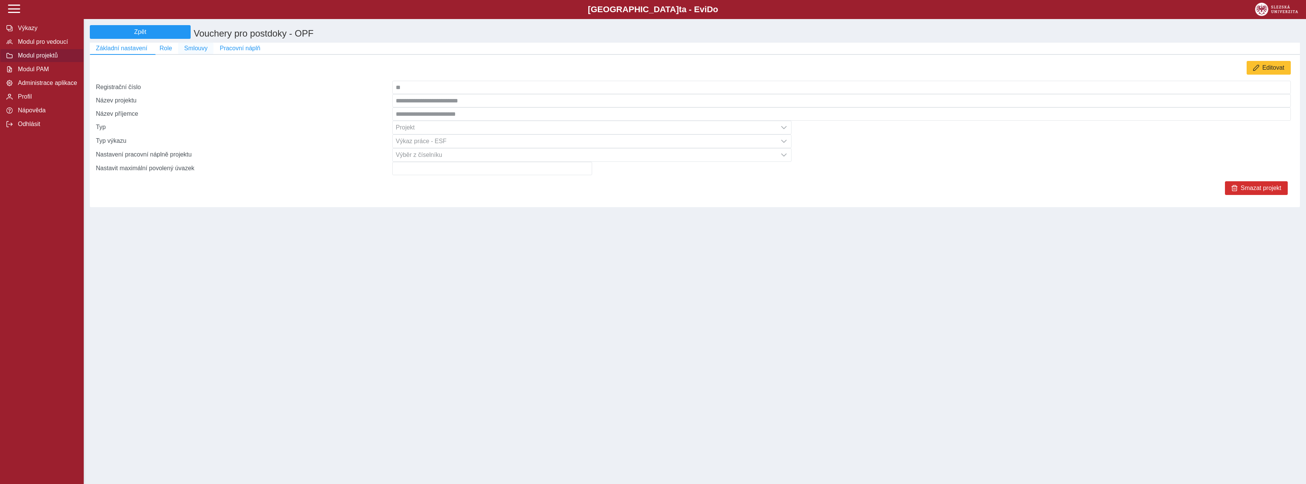
click at [180, 49] on button "Smlouvy" at bounding box center [195, 48] width 35 height 11
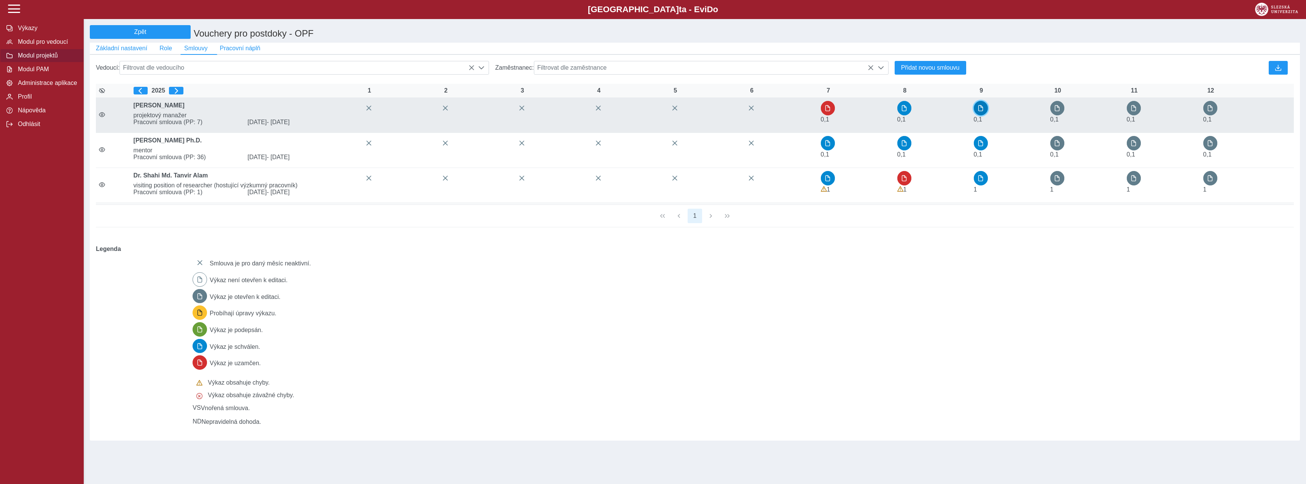
click at [983, 111] on span "button" at bounding box center [980, 108] width 6 height 6
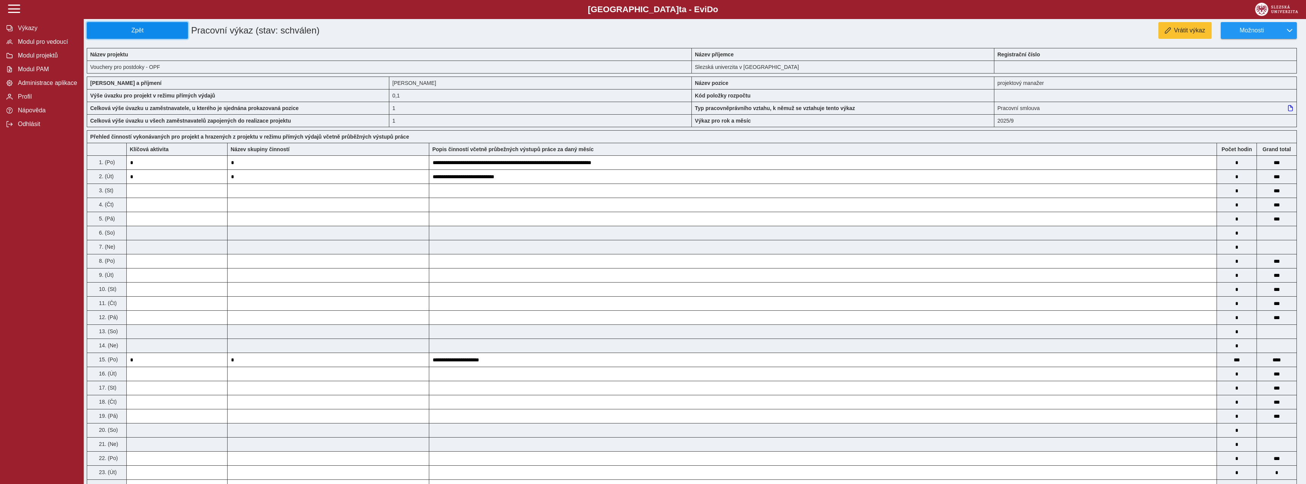
click at [116, 32] on span "Zpět" at bounding box center [137, 30] width 94 height 7
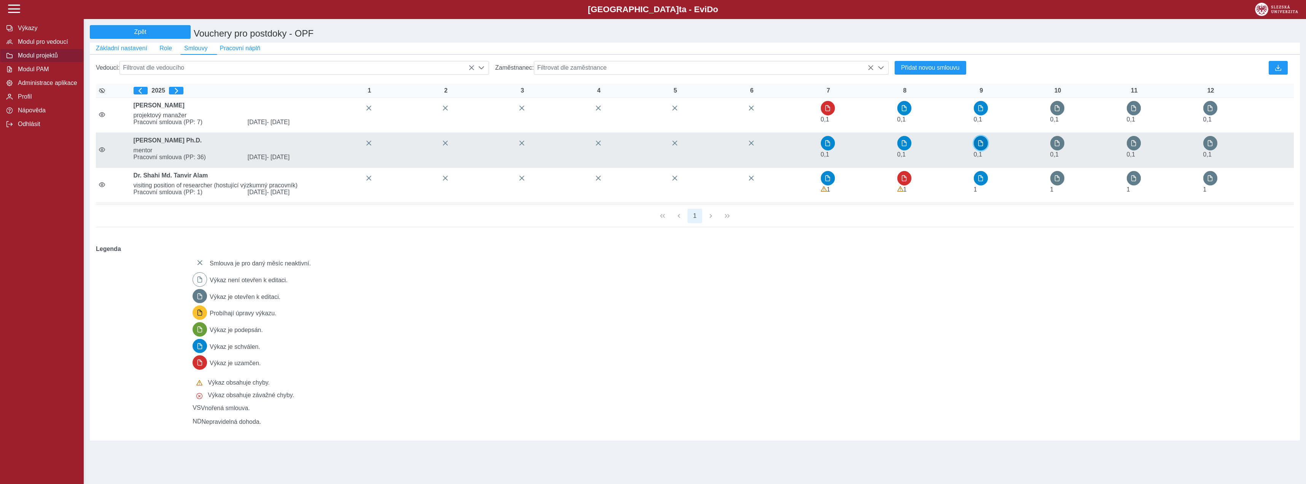
click at [982, 150] on button "button" at bounding box center [981, 143] width 14 height 14
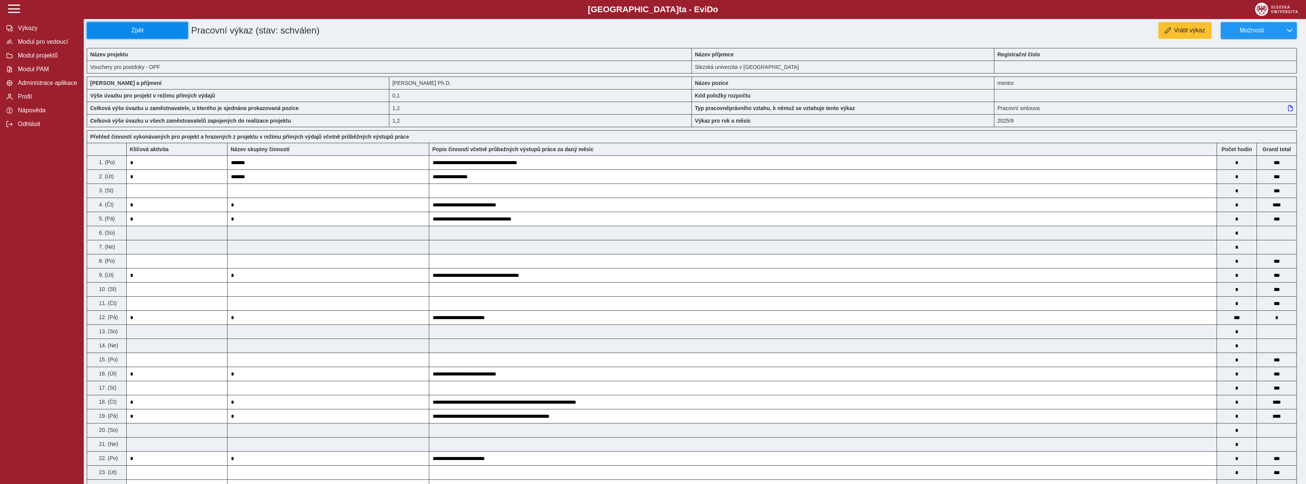
click at [111, 35] on button "Zpět" at bounding box center [137, 30] width 101 height 17
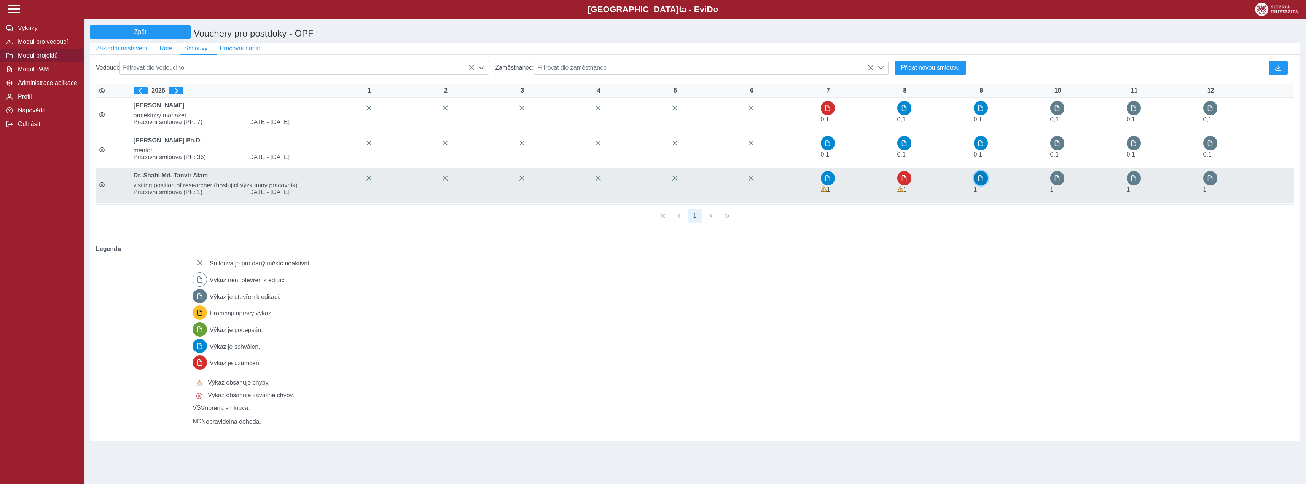
click at [978, 185] on button "button" at bounding box center [981, 178] width 14 height 14
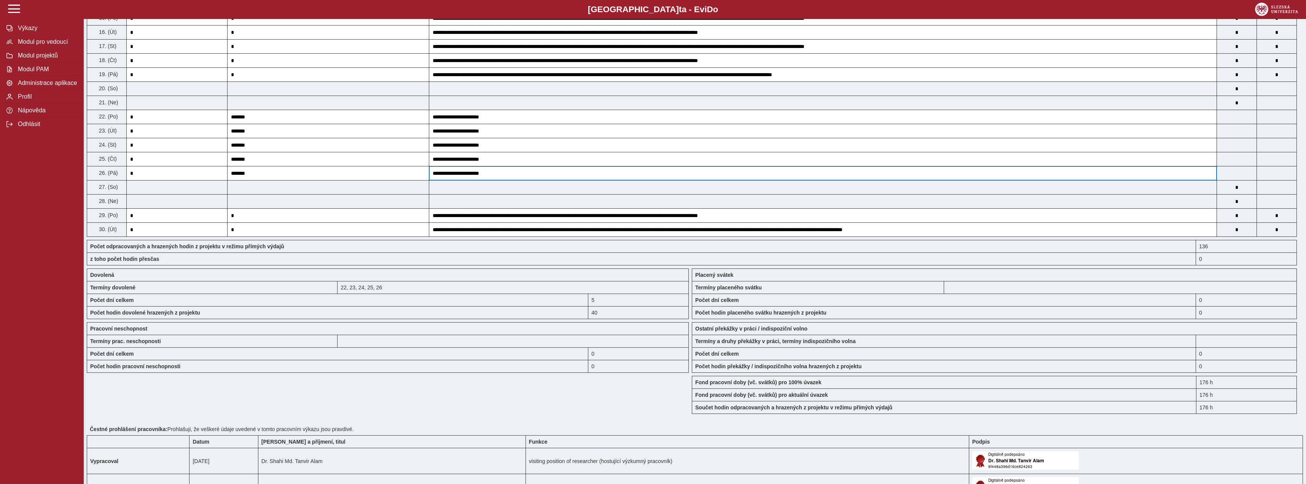
scroll to position [349, 0]
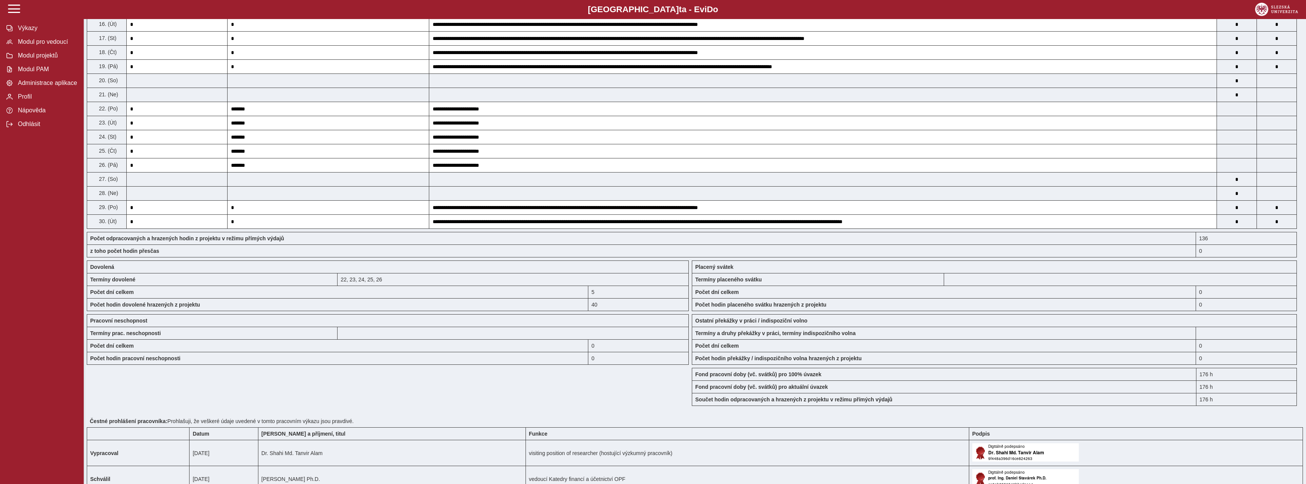
drag, startPoint x: 401, startPoint y: 285, endPoint x: 339, endPoint y: 286, distance: 61.7
click at [339, 285] on div "22, 23, 24, 25, 26" at bounding box center [512, 279] width 351 height 13
copy div "22, 23, 24, 25, 26"
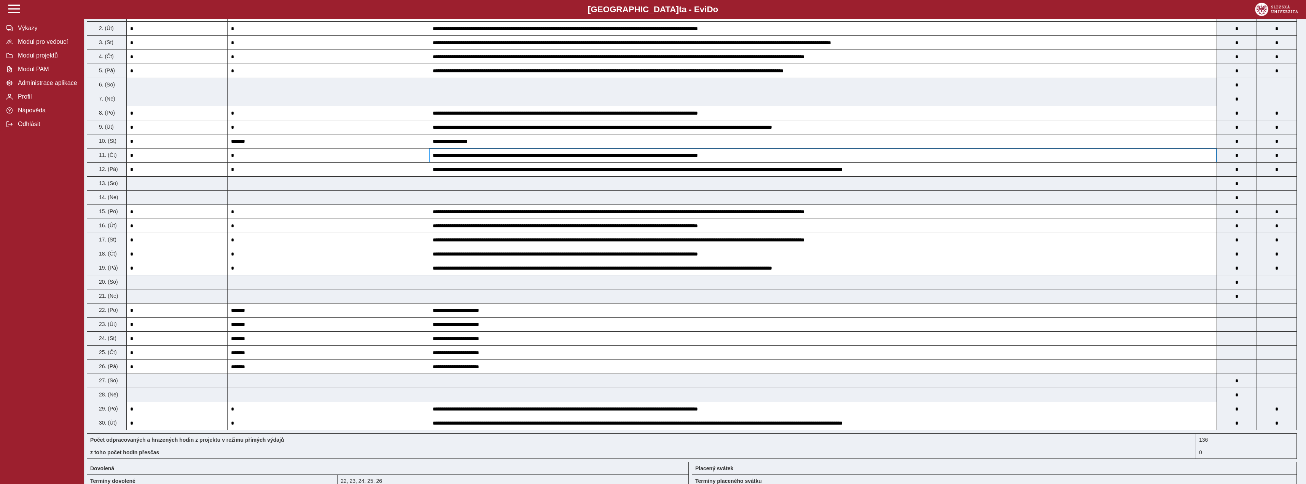
scroll to position [0, 0]
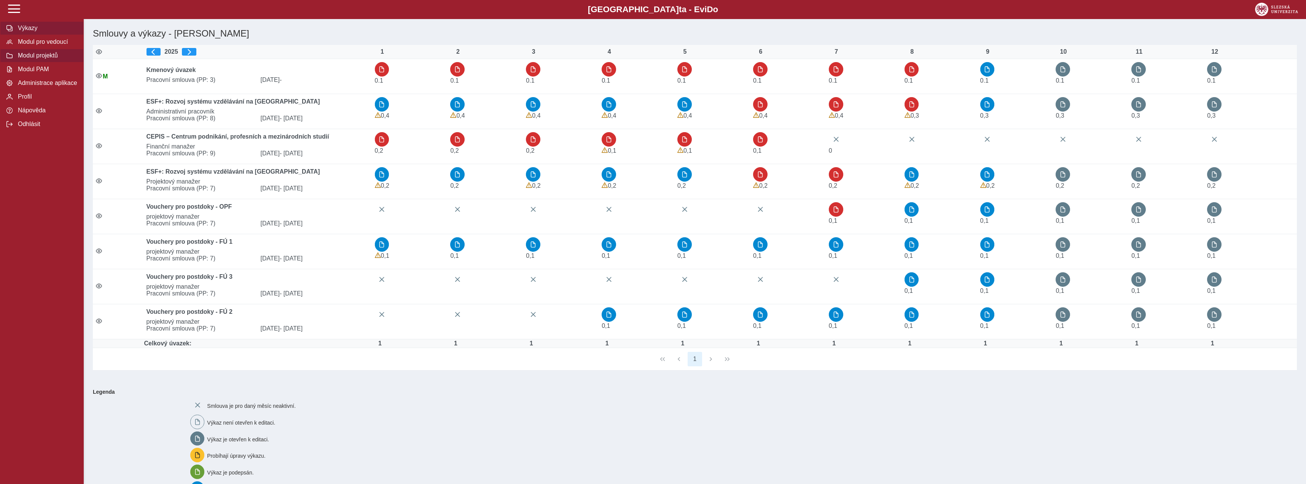
click at [56, 59] on span "Modul projektů" at bounding box center [47, 55] width 62 height 7
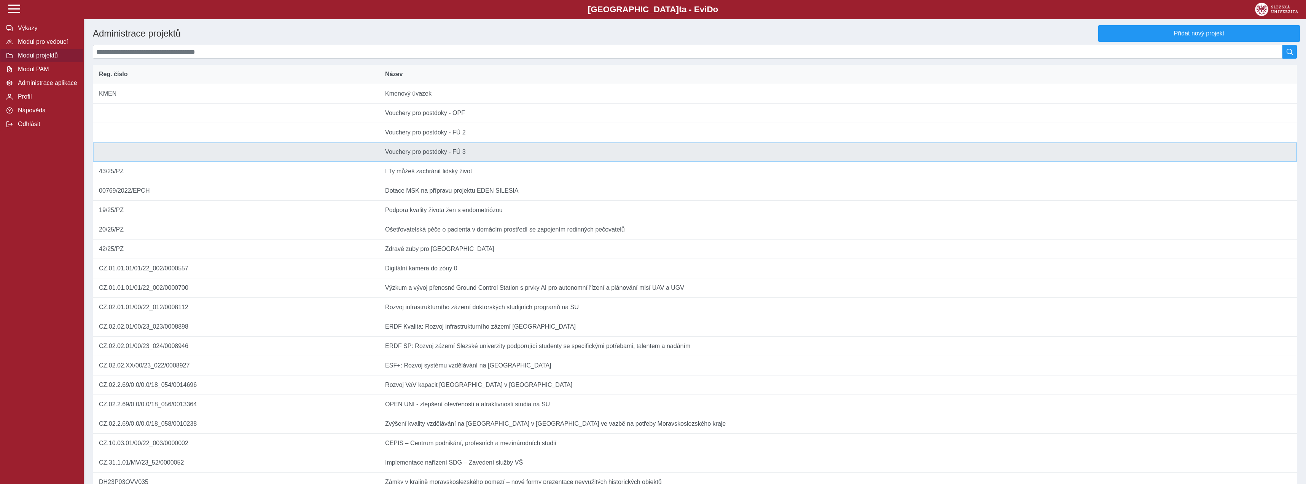
click at [506, 162] on td "Název Vouchery pro postdoky - FÚ 3" at bounding box center [838, 151] width 918 height 19
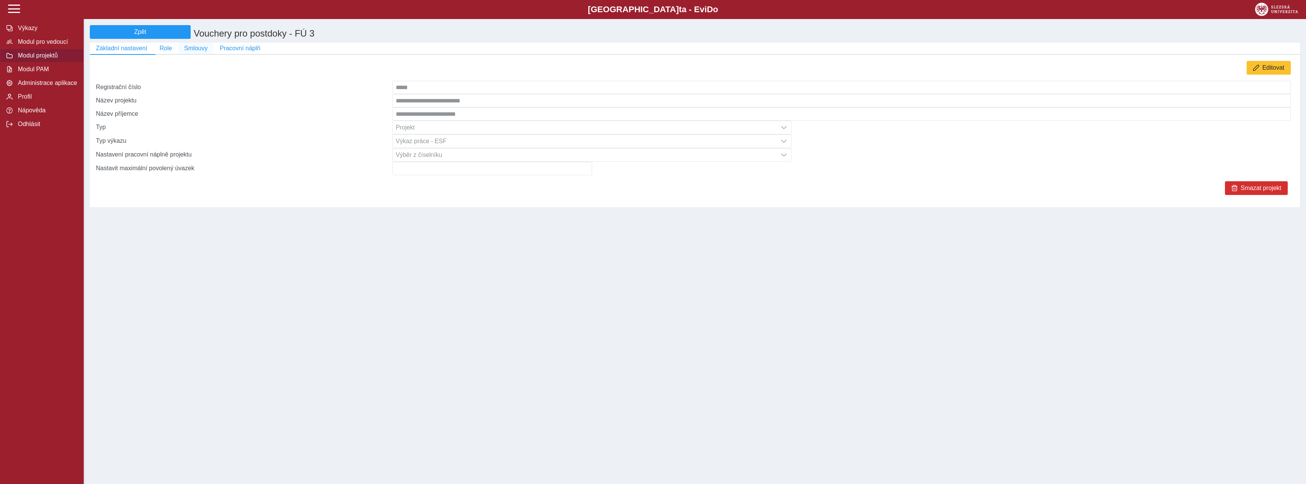
click at [204, 52] on span "Smlouvy" at bounding box center [195, 48] width 23 height 7
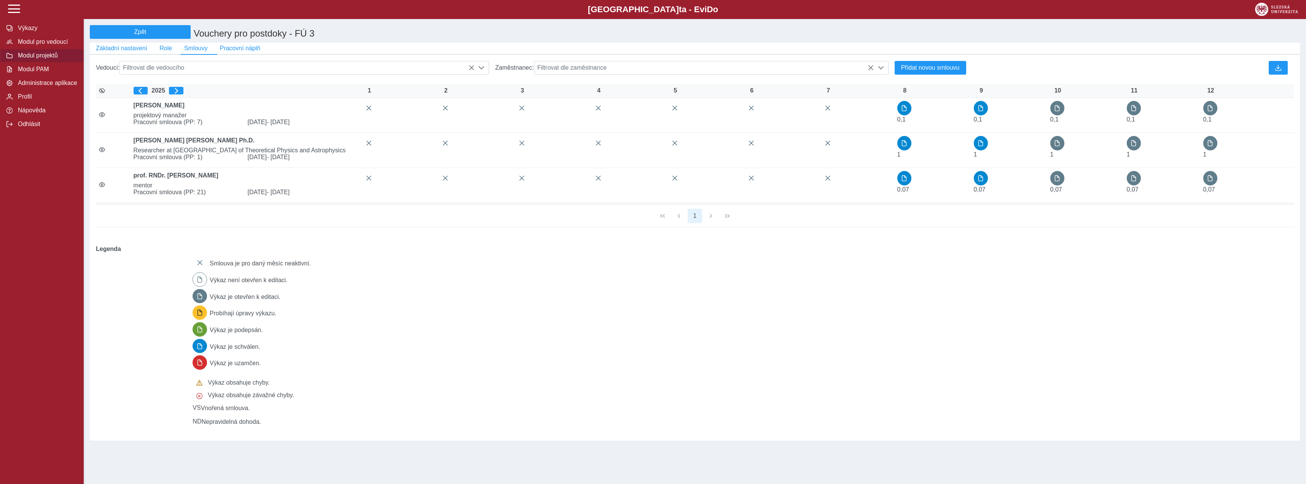
click at [62, 59] on span "Modul projektů" at bounding box center [47, 55] width 62 height 7
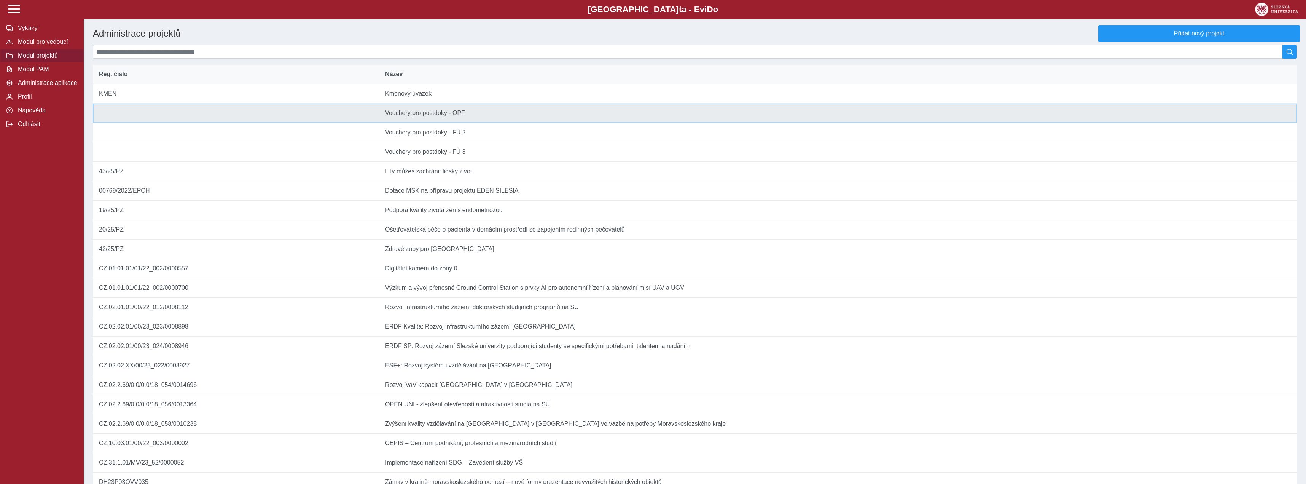
click at [488, 122] on td "Název Vouchery pro postdoky - OPF" at bounding box center [838, 112] width 918 height 19
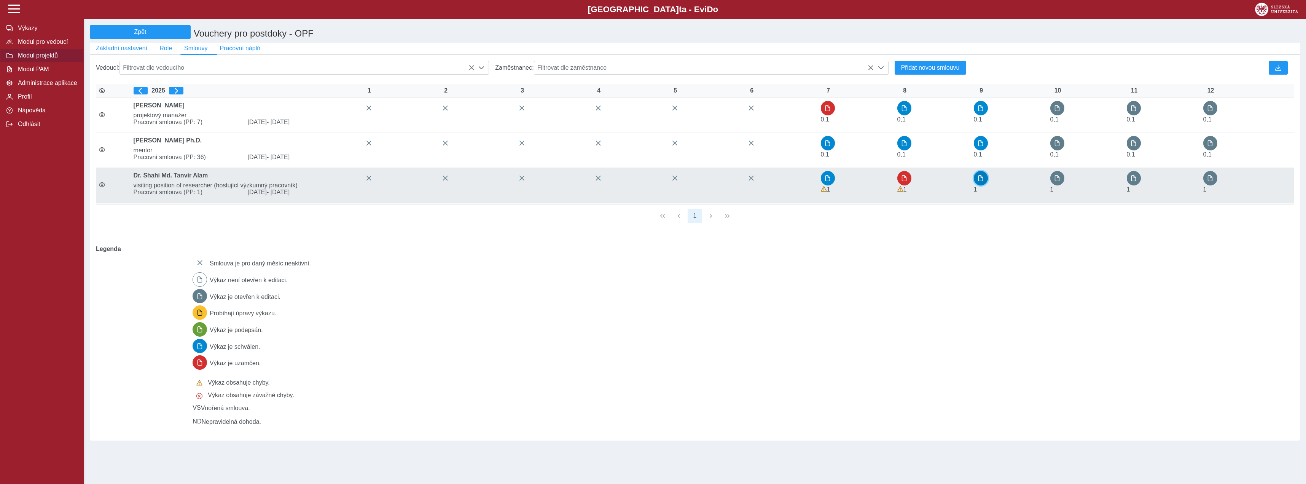
click at [976, 178] on button "button" at bounding box center [981, 178] width 14 height 14
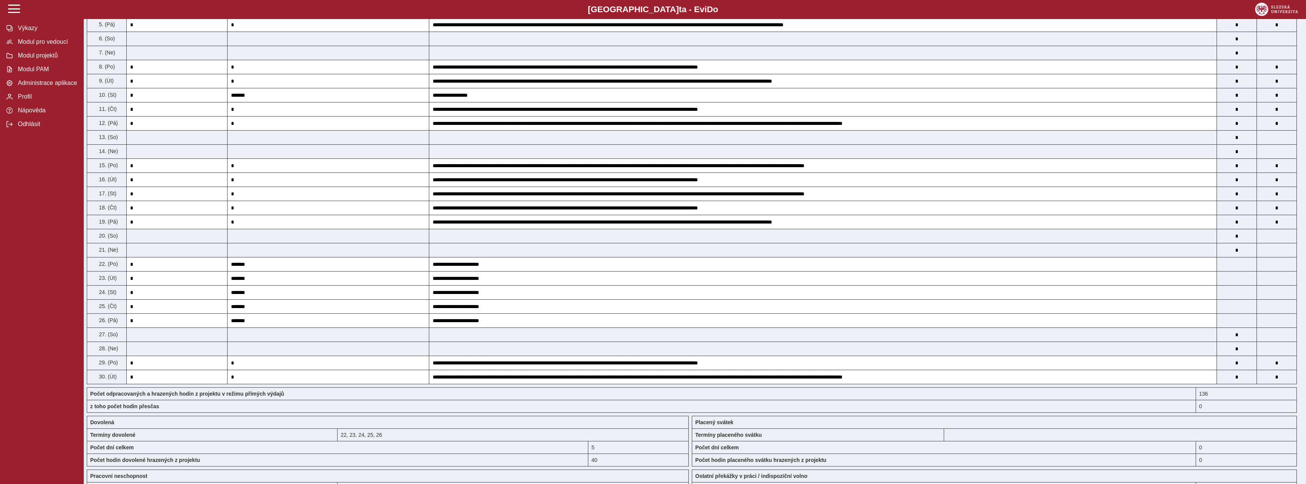
scroll to position [458, 0]
